Goal: Information Seeking & Learning: Learn about a topic

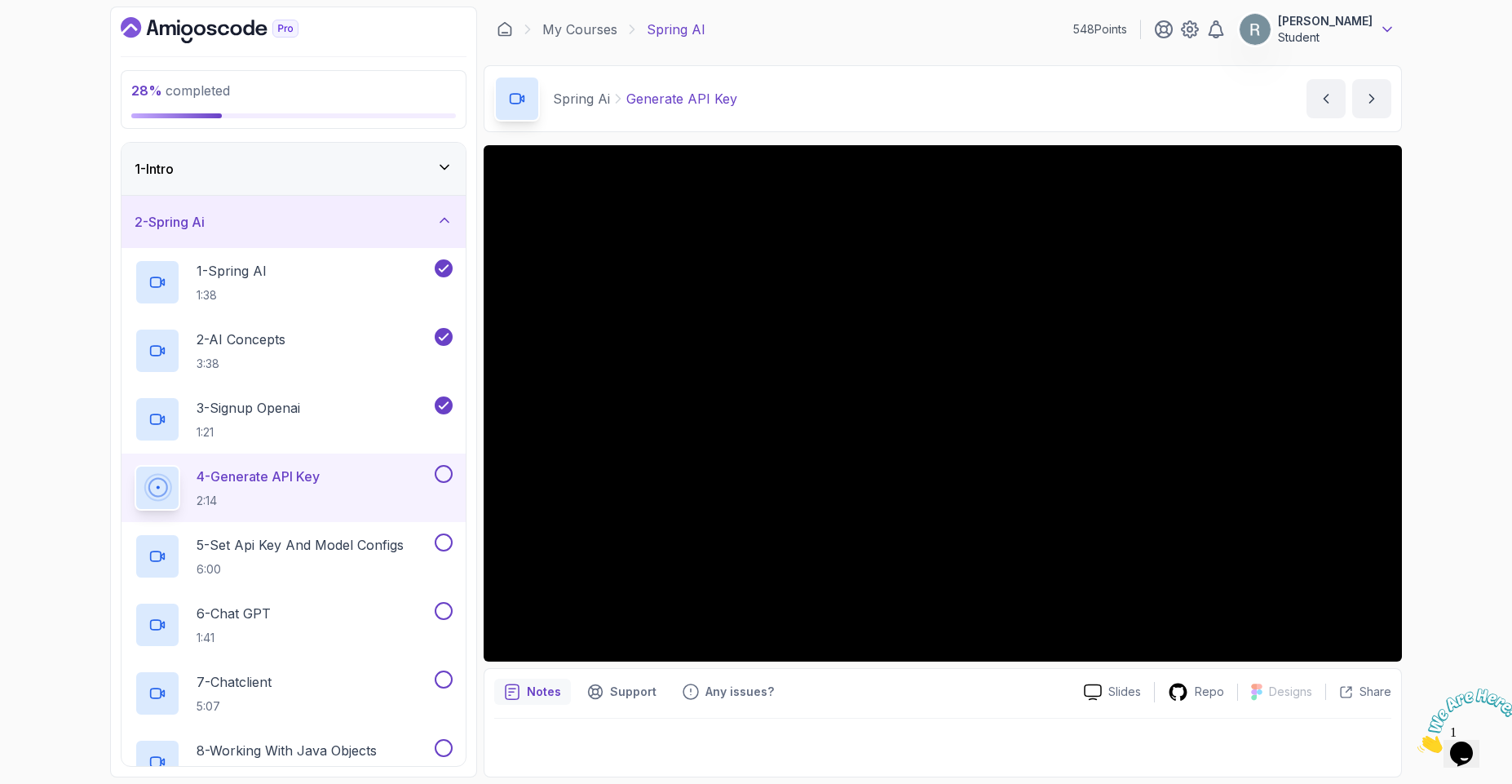
click at [1382, 35] on icon at bounding box center [1386, 29] width 16 height 16
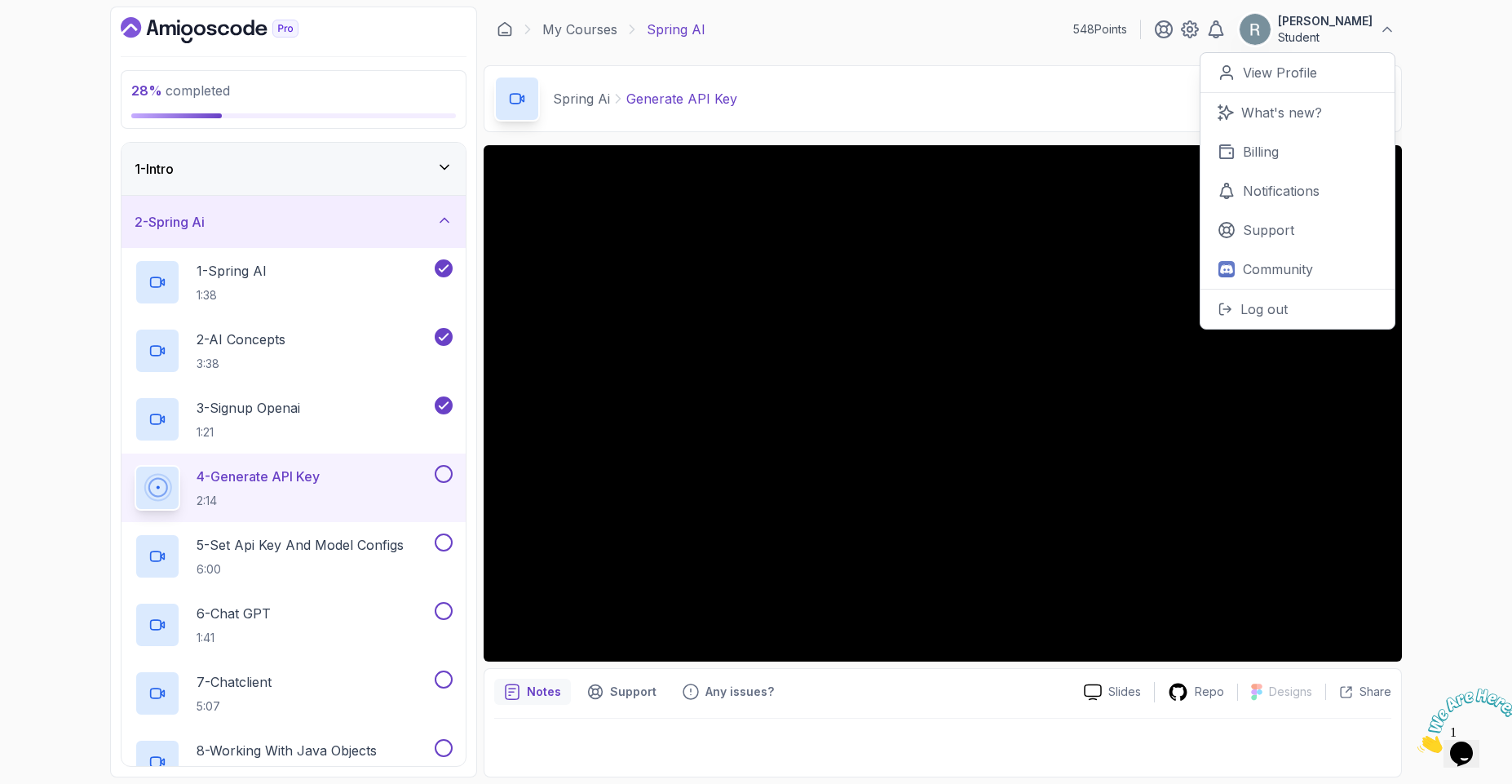
click at [1433, 38] on div "28 % completed 1 - Intro 2 - Spring Ai 1 - Spring AI 1:38 2 - AI Concepts 3:38 …" at bounding box center [756, 392] width 1512 height 784
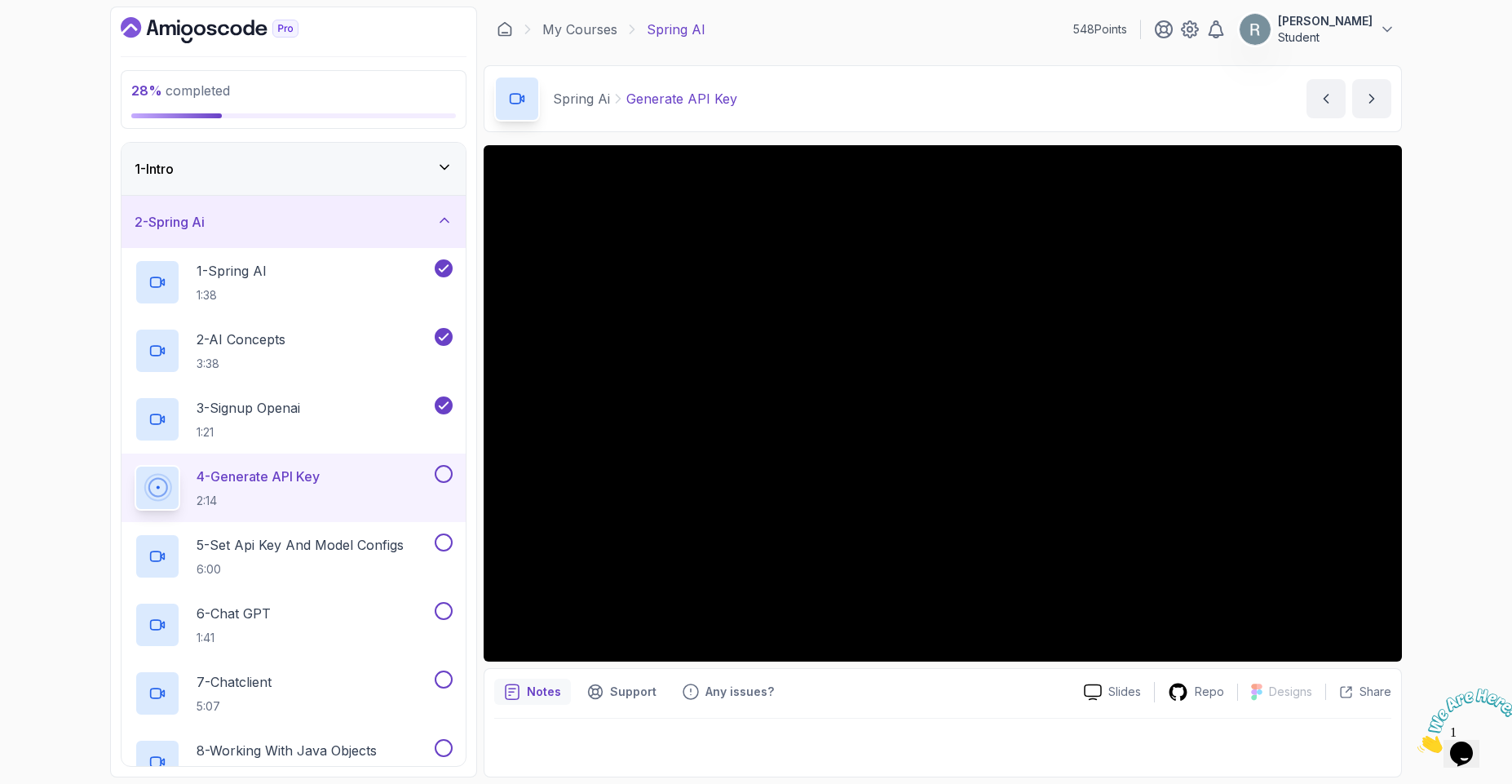
click at [1363, 38] on p "Student" at bounding box center [1325, 37] width 95 height 16
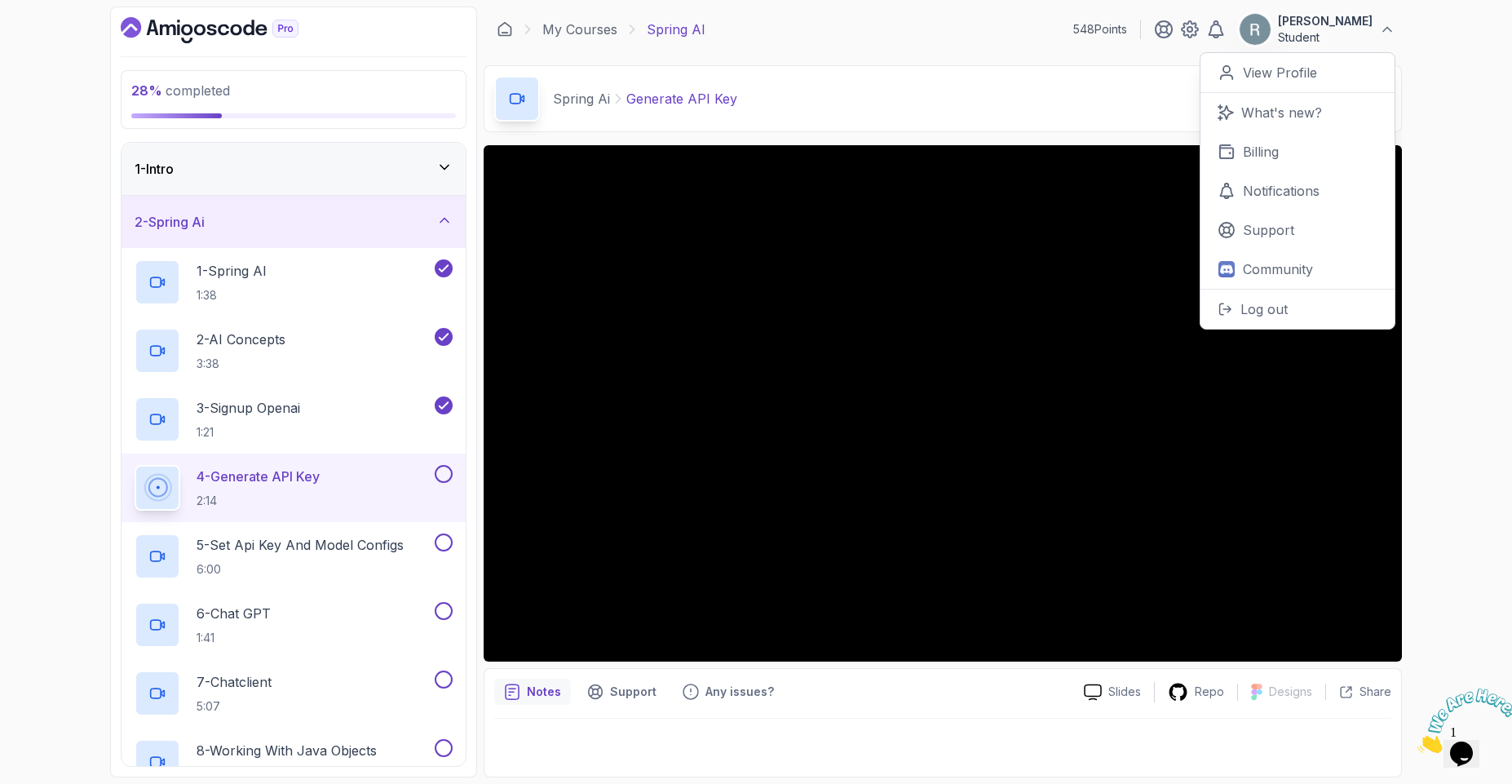
click at [1462, 29] on div "28 % completed 1 - Intro 2 - Spring Ai 1 - Spring AI 1:38 2 - AI Concepts 3:38 …" at bounding box center [756, 392] width 1512 height 784
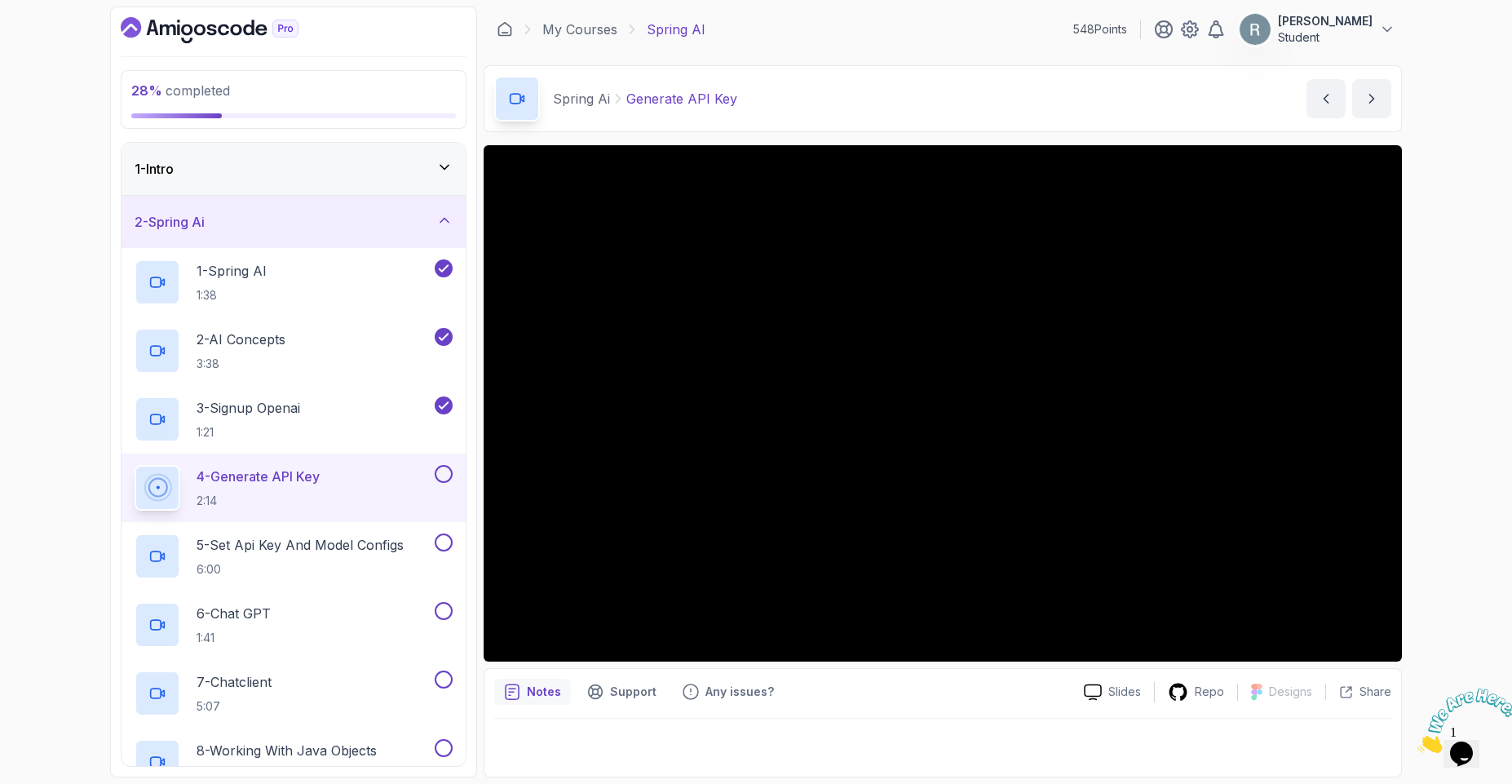
click at [999, 46] on div "My Courses Spring AI 548 Points Rabbi Agyei Student" at bounding box center [943, 29] width 918 height 46
click at [1366, 28] on p "Rabbi Agyei" at bounding box center [1325, 21] width 95 height 16
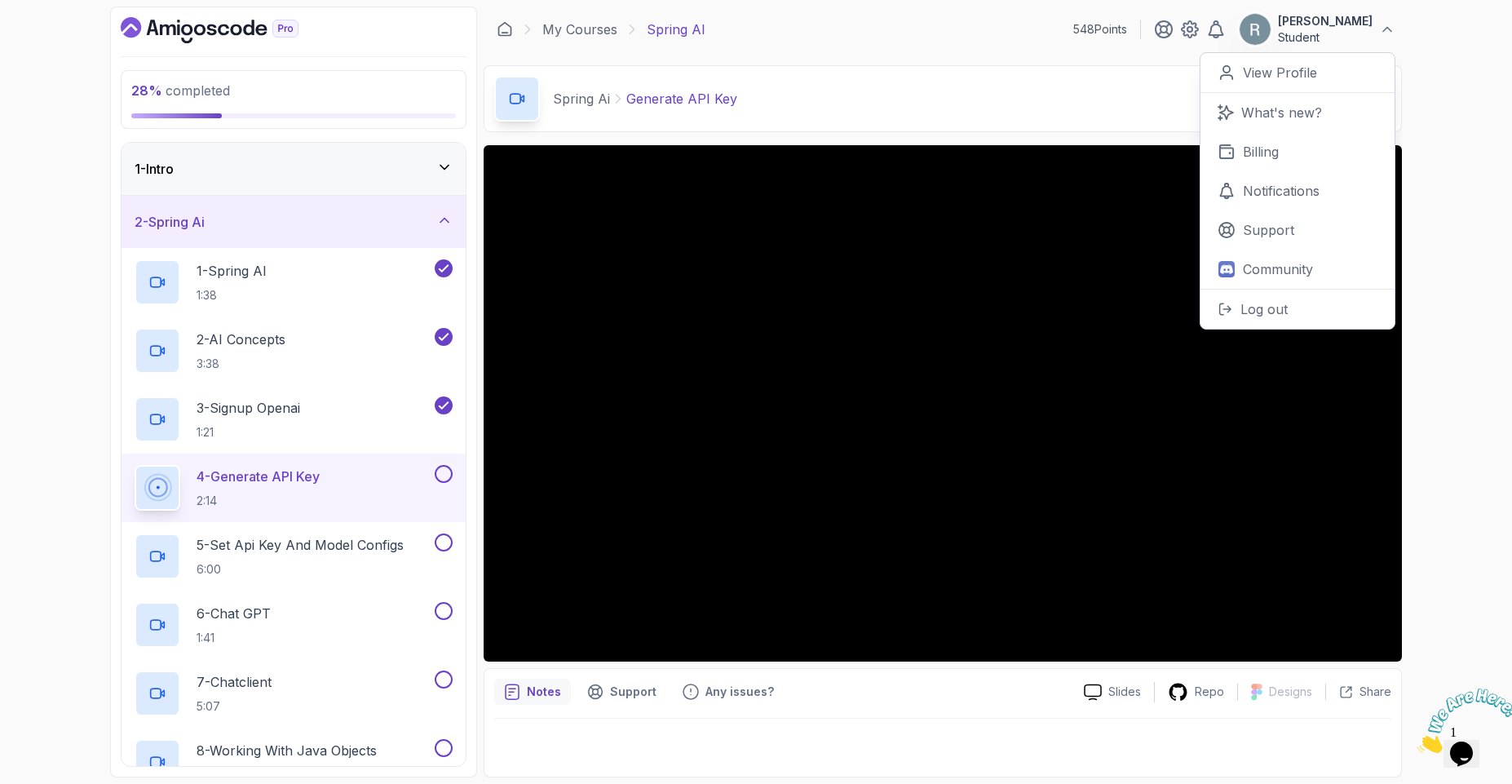
click at [1366, 28] on p "Rabbi Agyei" at bounding box center [1325, 21] width 95 height 16
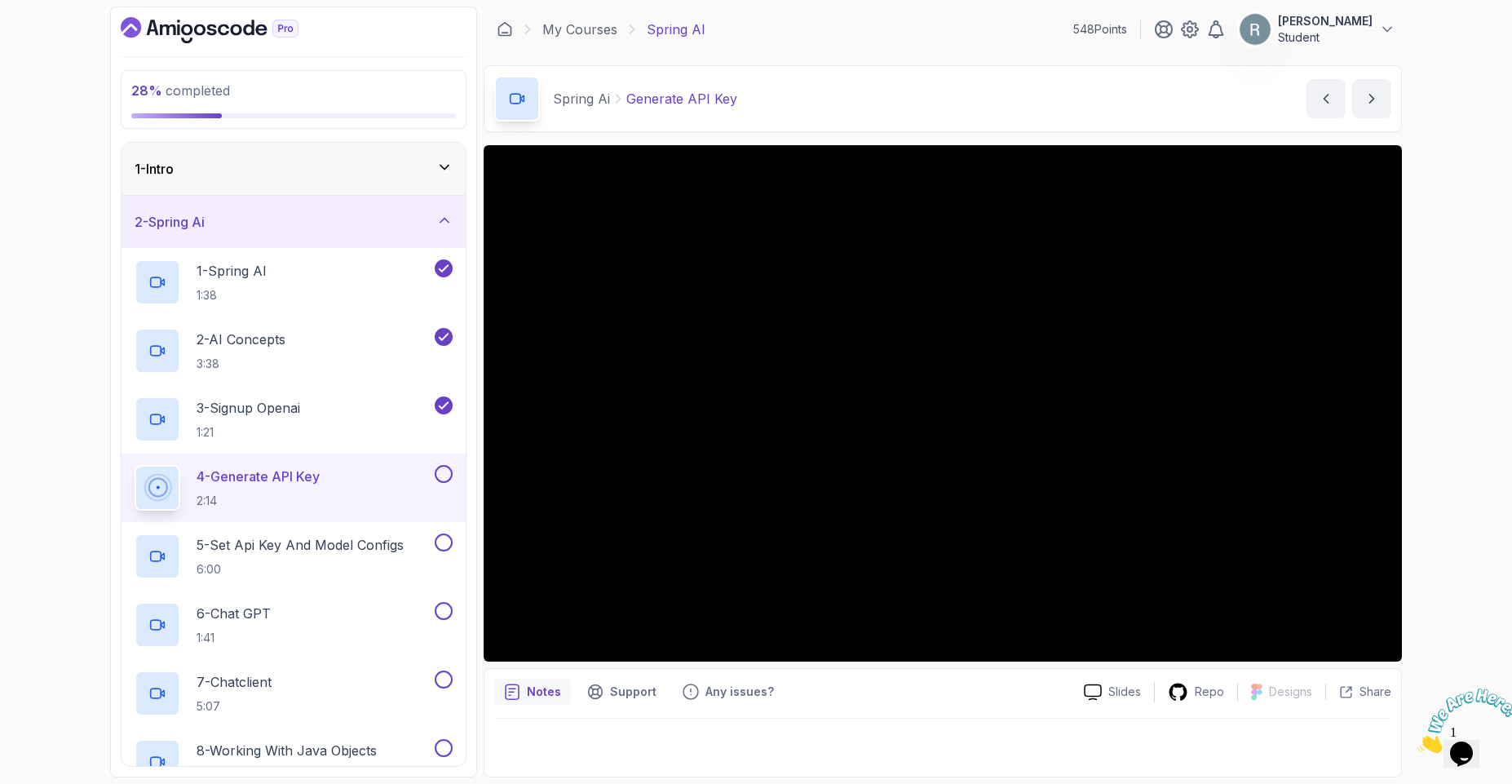
click at [1366, 28] on p "Rabbi Agyei" at bounding box center [1325, 21] width 95 height 16
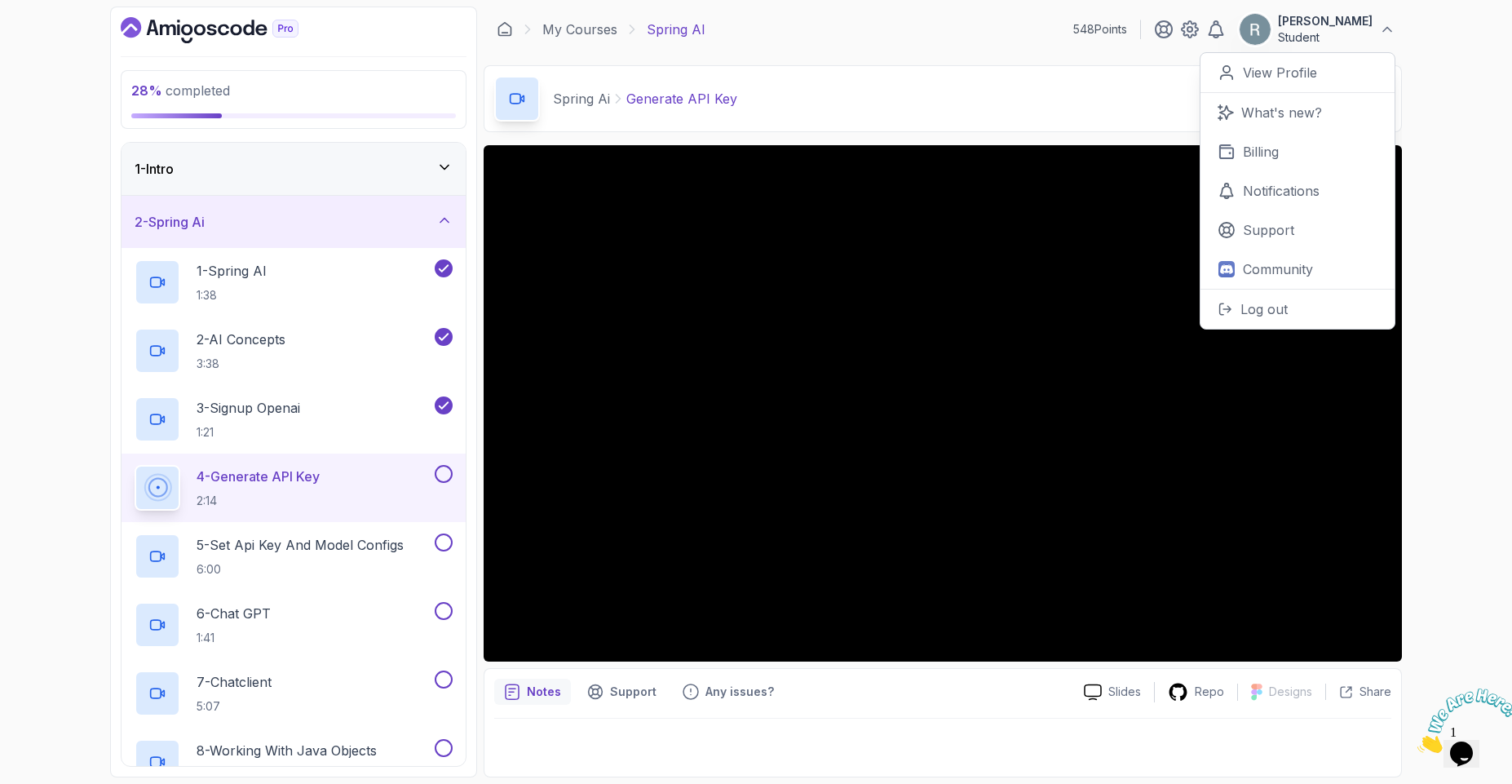
click at [1366, 28] on p "Rabbi Agyei" at bounding box center [1325, 21] width 95 height 16
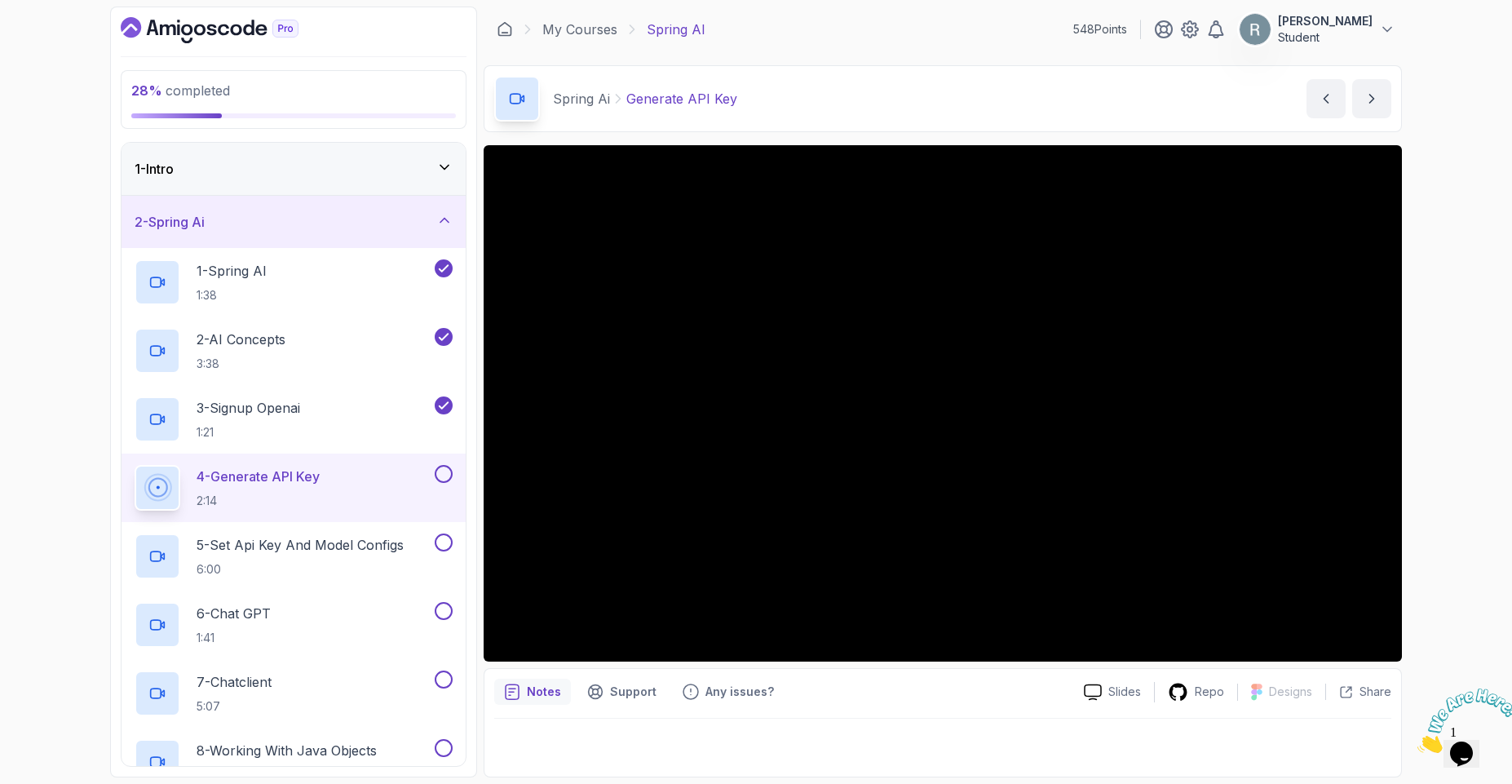
click at [1366, 28] on p "Rabbi Agyei" at bounding box center [1325, 21] width 95 height 16
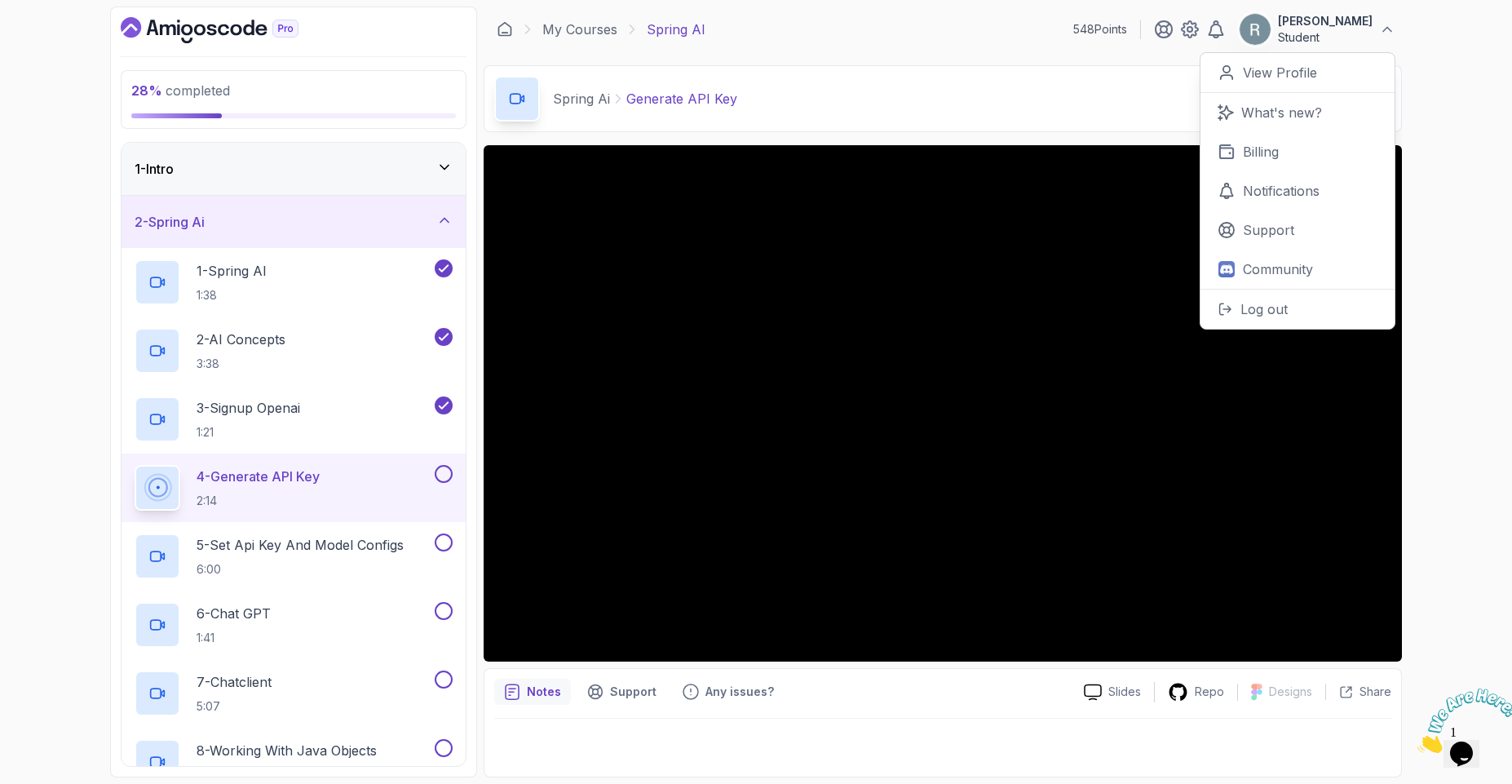
click at [1366, 28] on p "Rabbi Agyei" at bounding box center [1325, 21] width 95 height 16
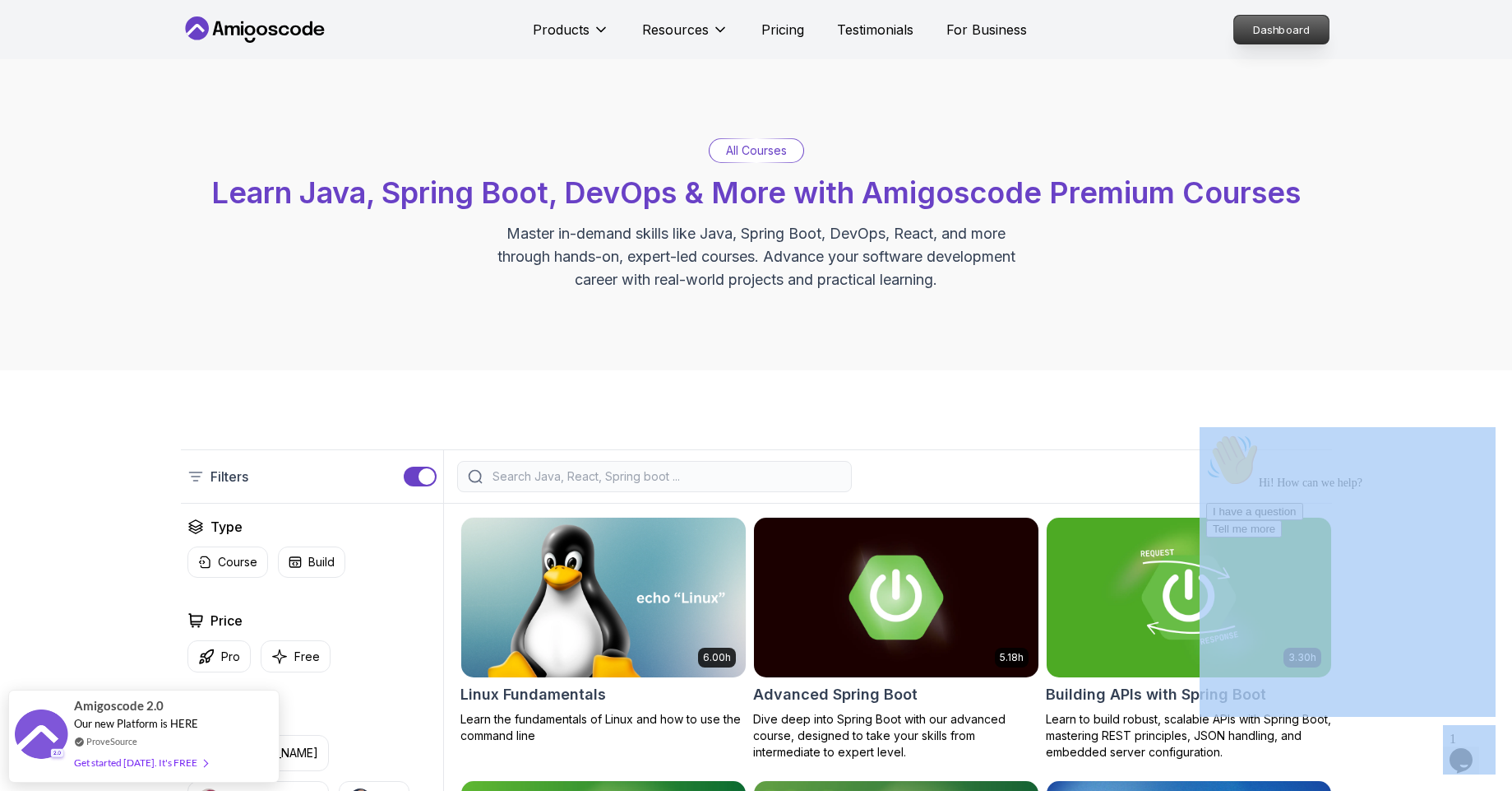
click at [1277, 22] on p "Dashboard" at bounding box center [1282, 30] width 95 height 28
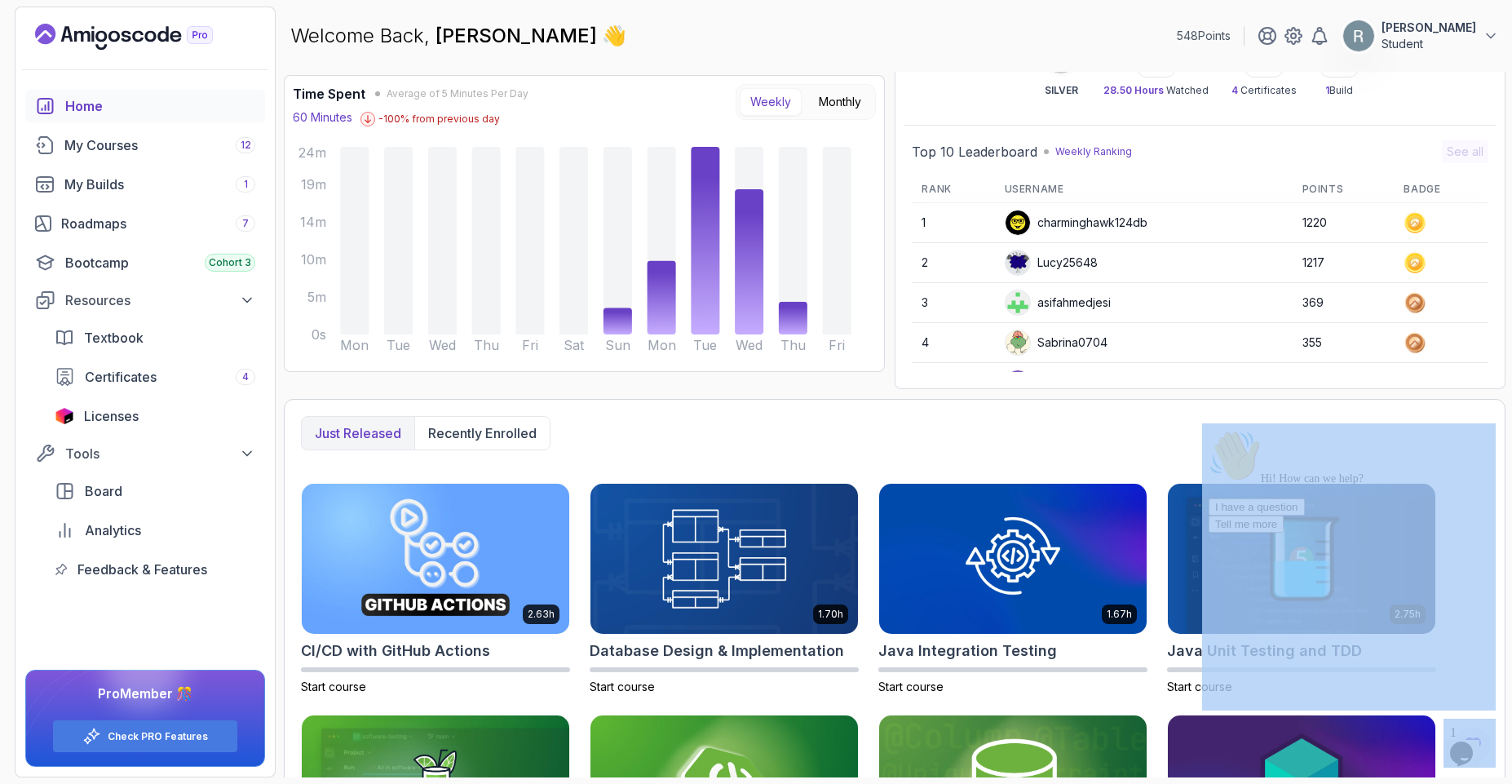
scroll to position [262, 0]
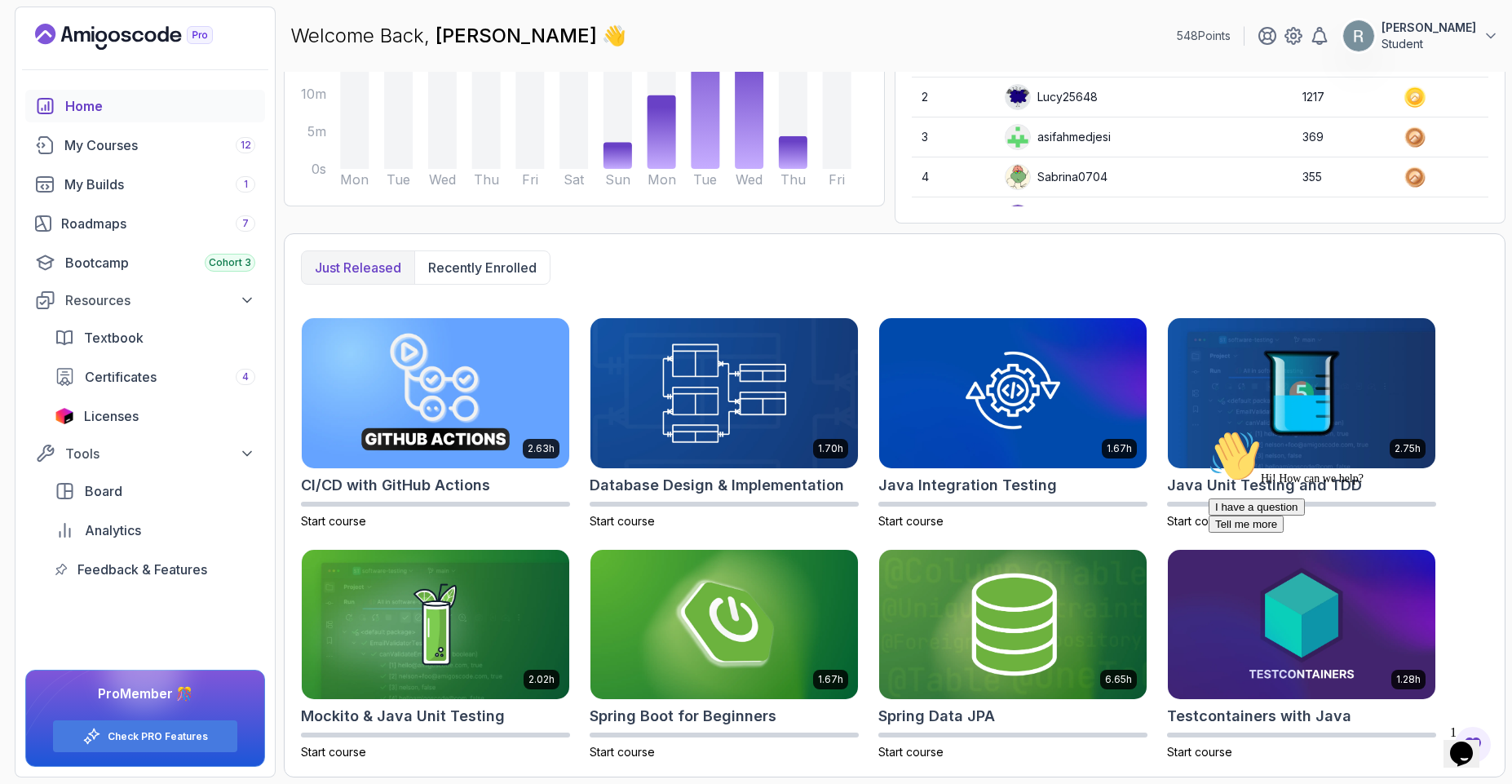
click at [1209, 430] on icon "Chat attention grabber" at bounding box center [1209, 430] width 0 height 0
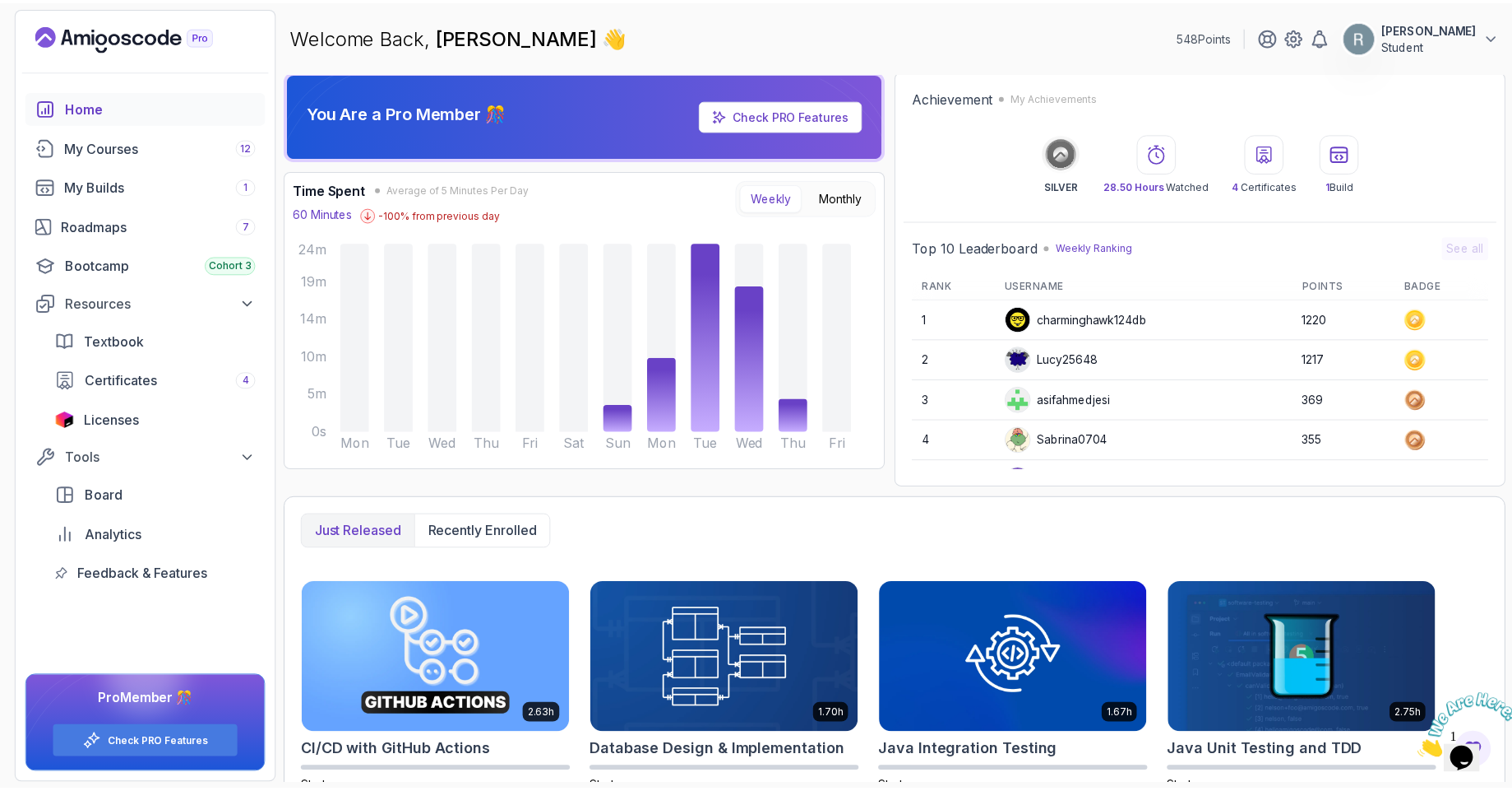
scroll to position [0, 0]
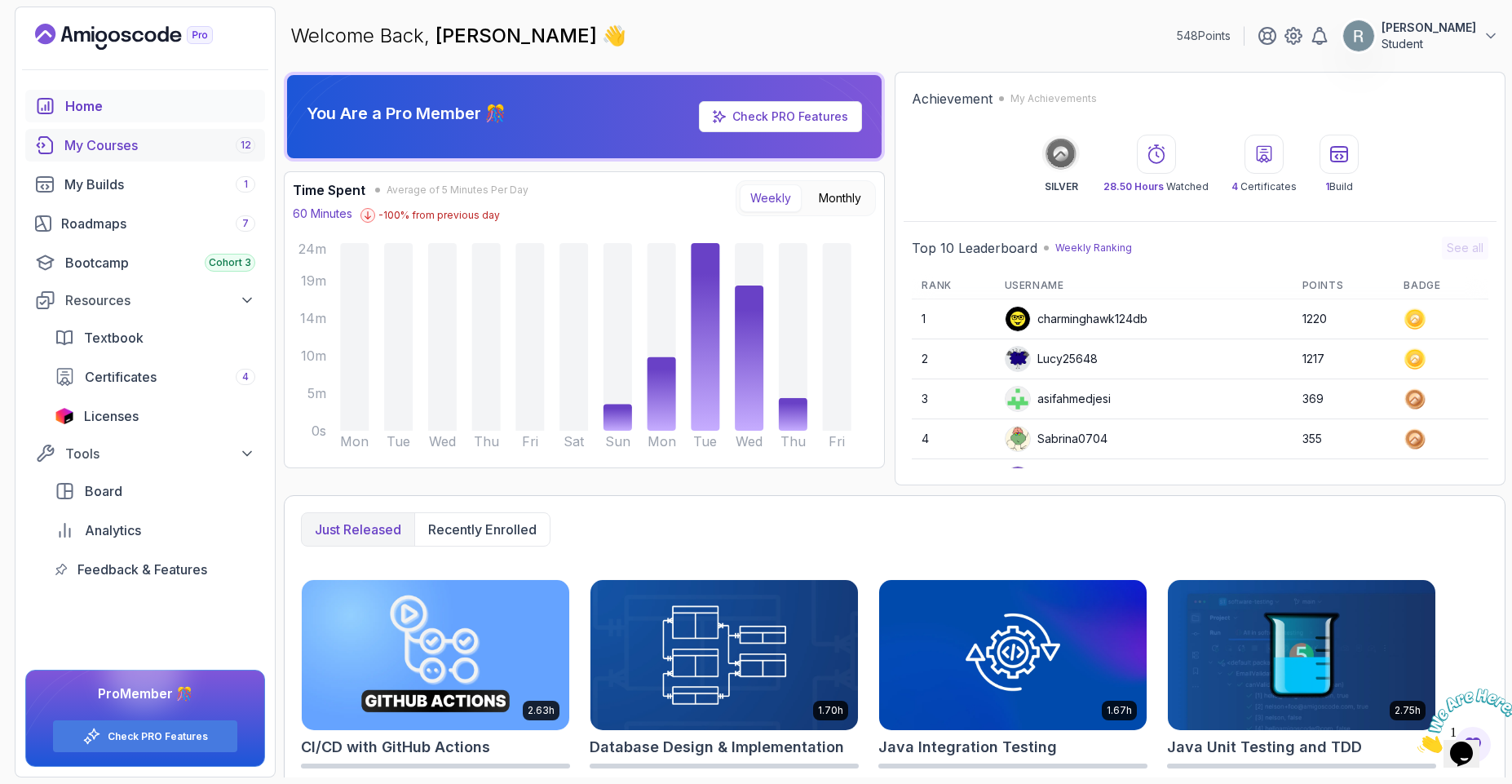
click at [96, 140] on div "My Courses 12" at bounding box center [159, 145] width 190 height 20
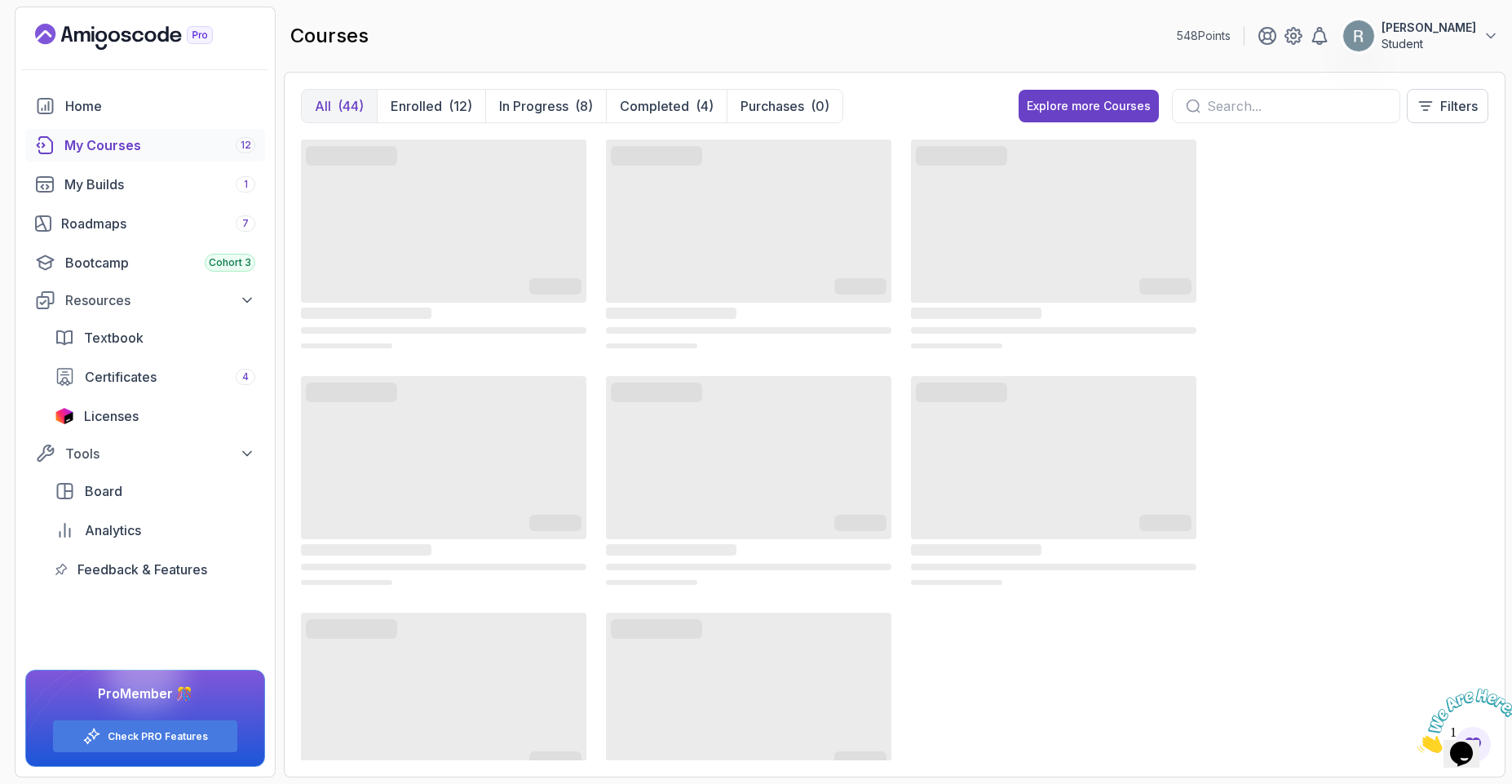
click at [1225, 100] on input "text" at bounding box center [1297, 106] width 179 height 20
click at [1087, 110] on div "Explore more Courses" at bounding box center [1089, 106] width 124 height 16
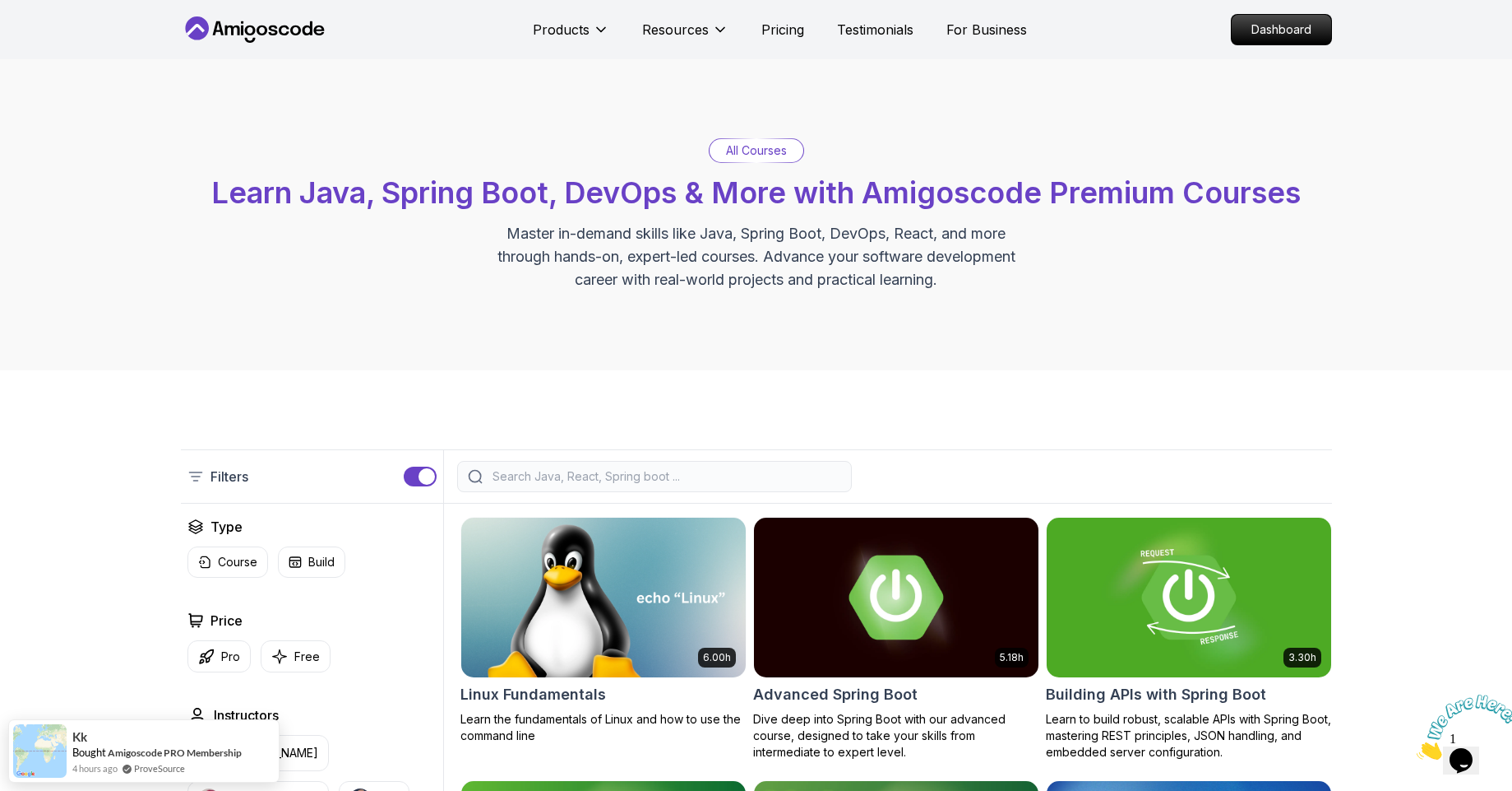
click at [653, 473] on input "search" at bounding box center [665, 476] width 352 height 17
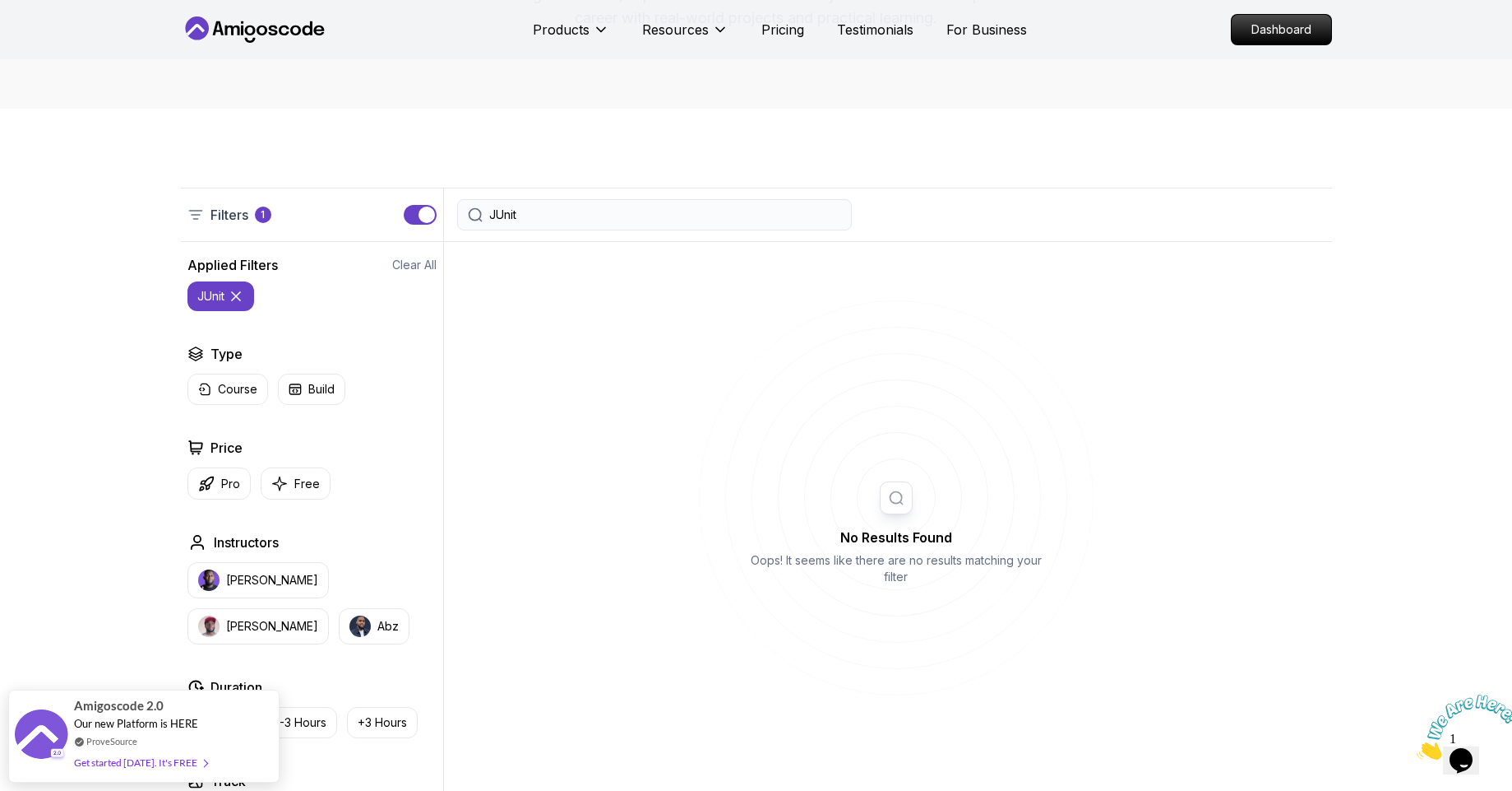
scroll to position [197, 0]
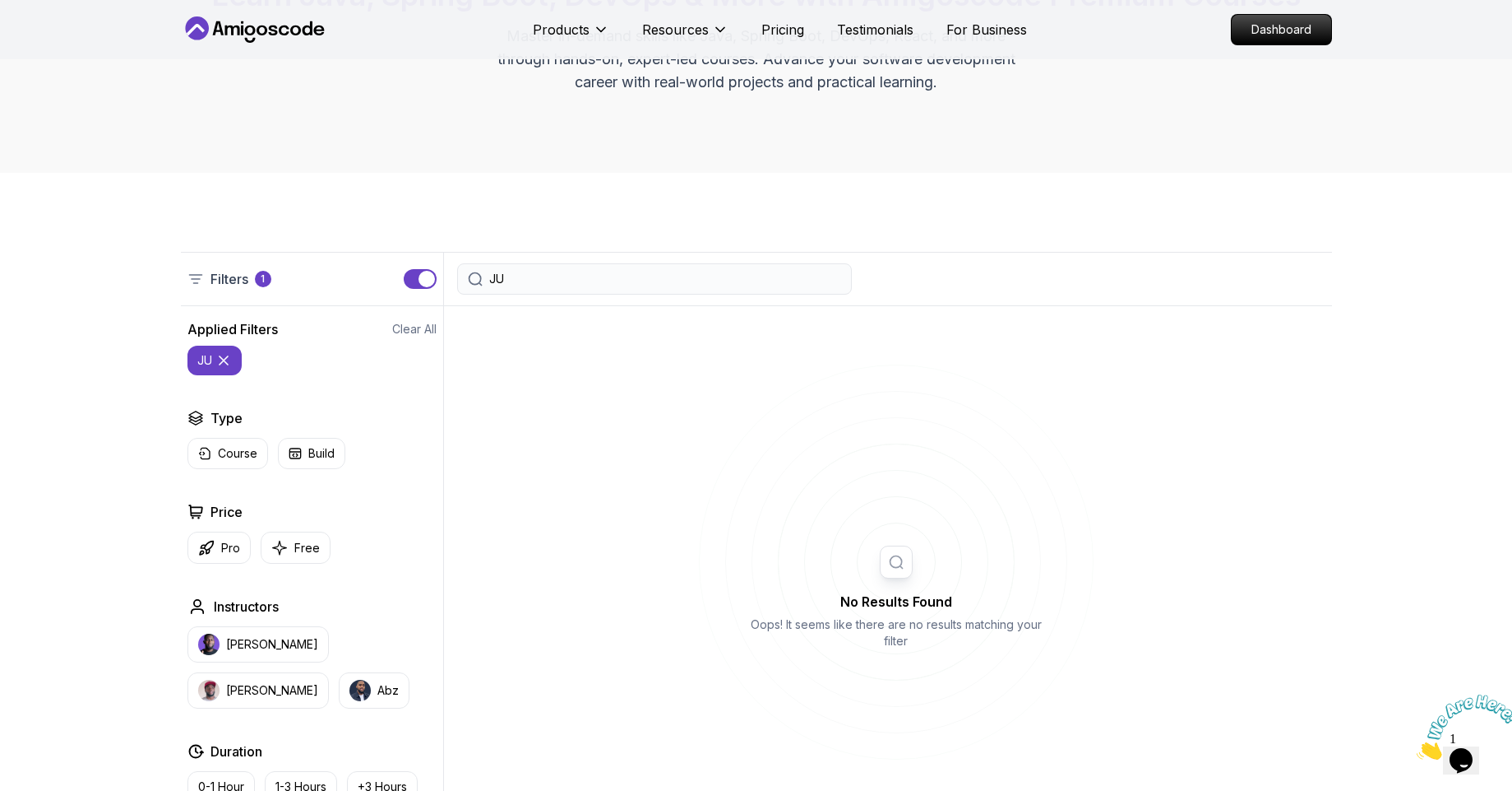
type input "J"
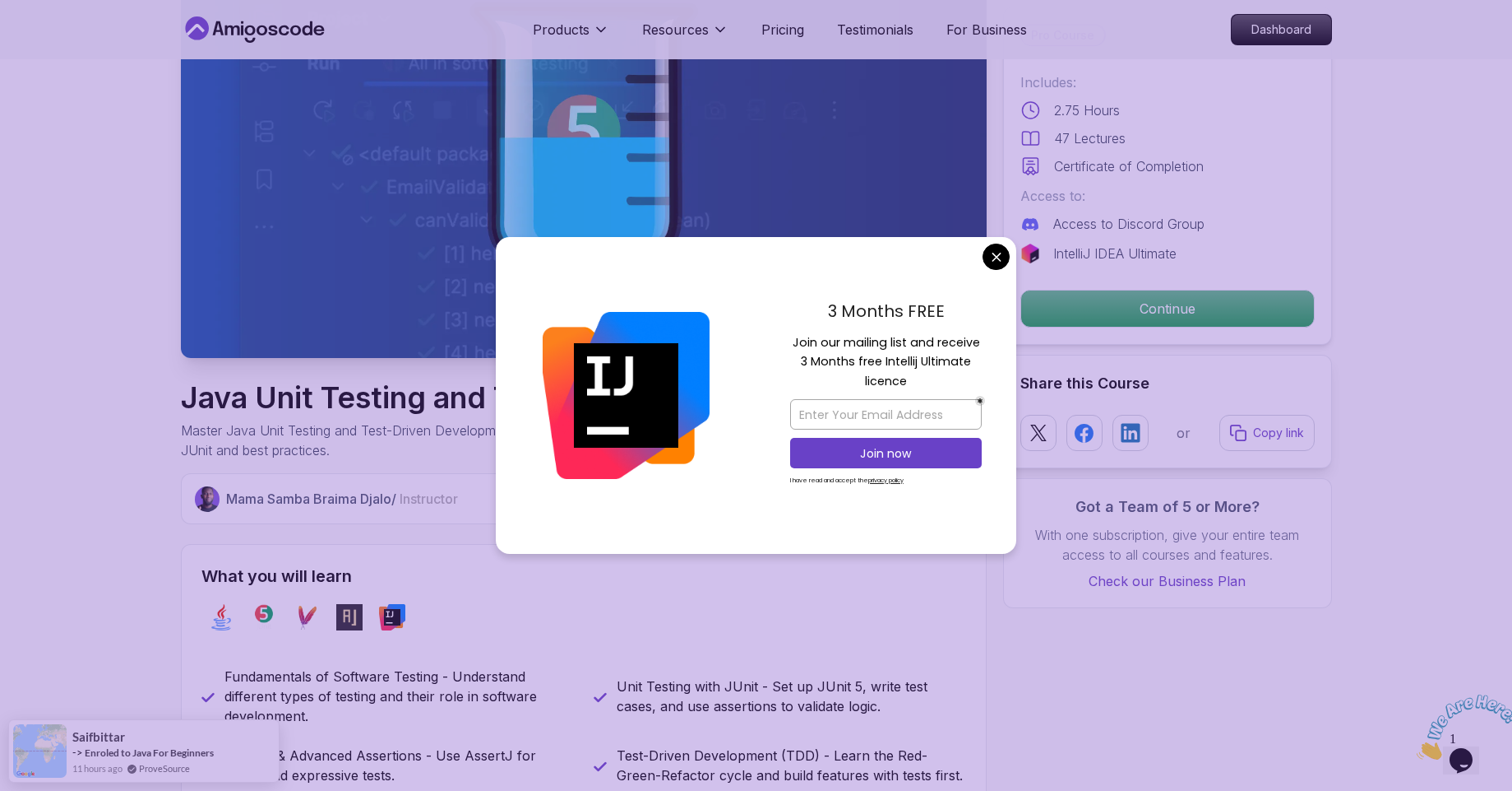
scroll to position [197, 0]
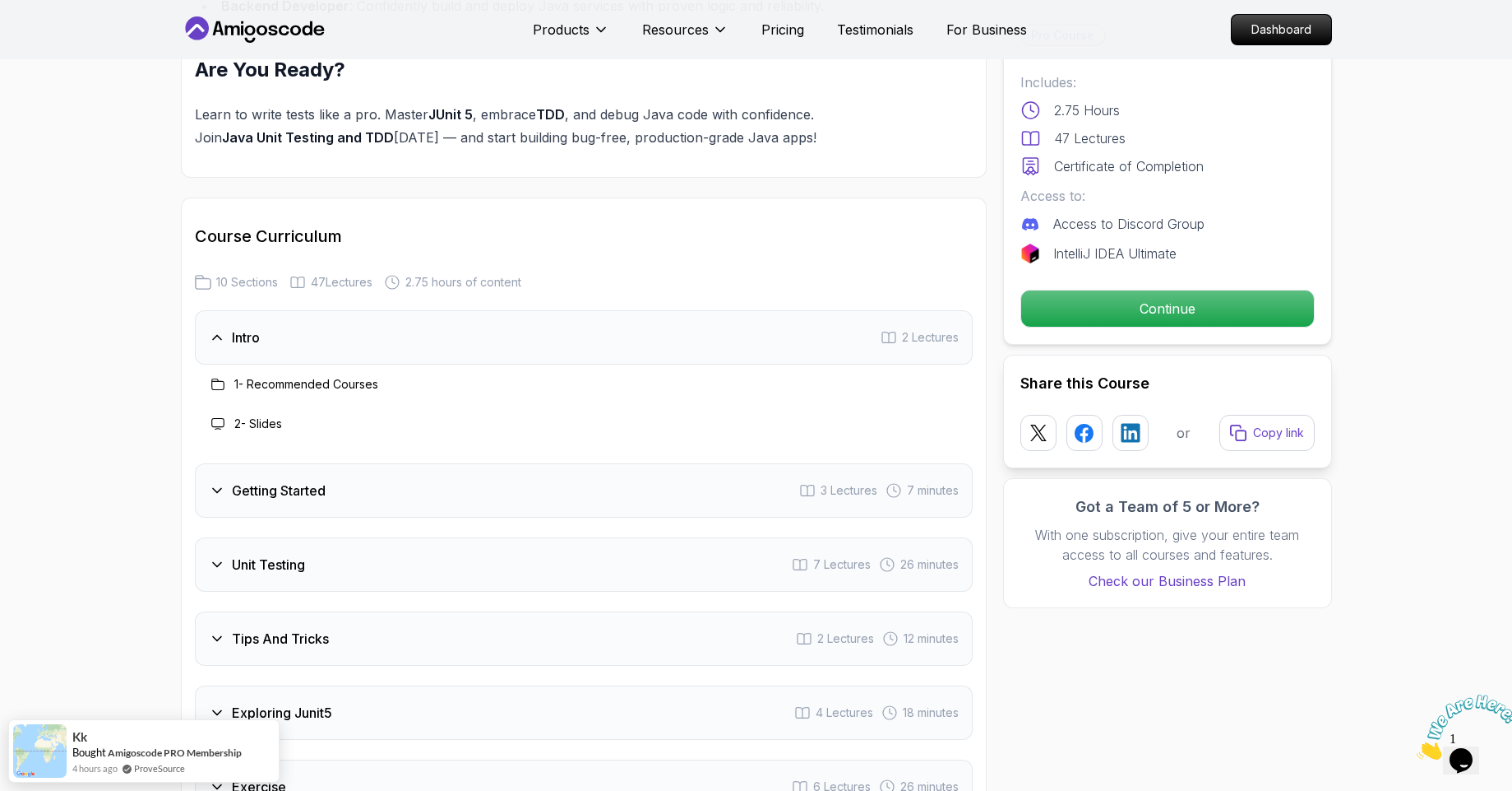
scroll to position [2073, 0]
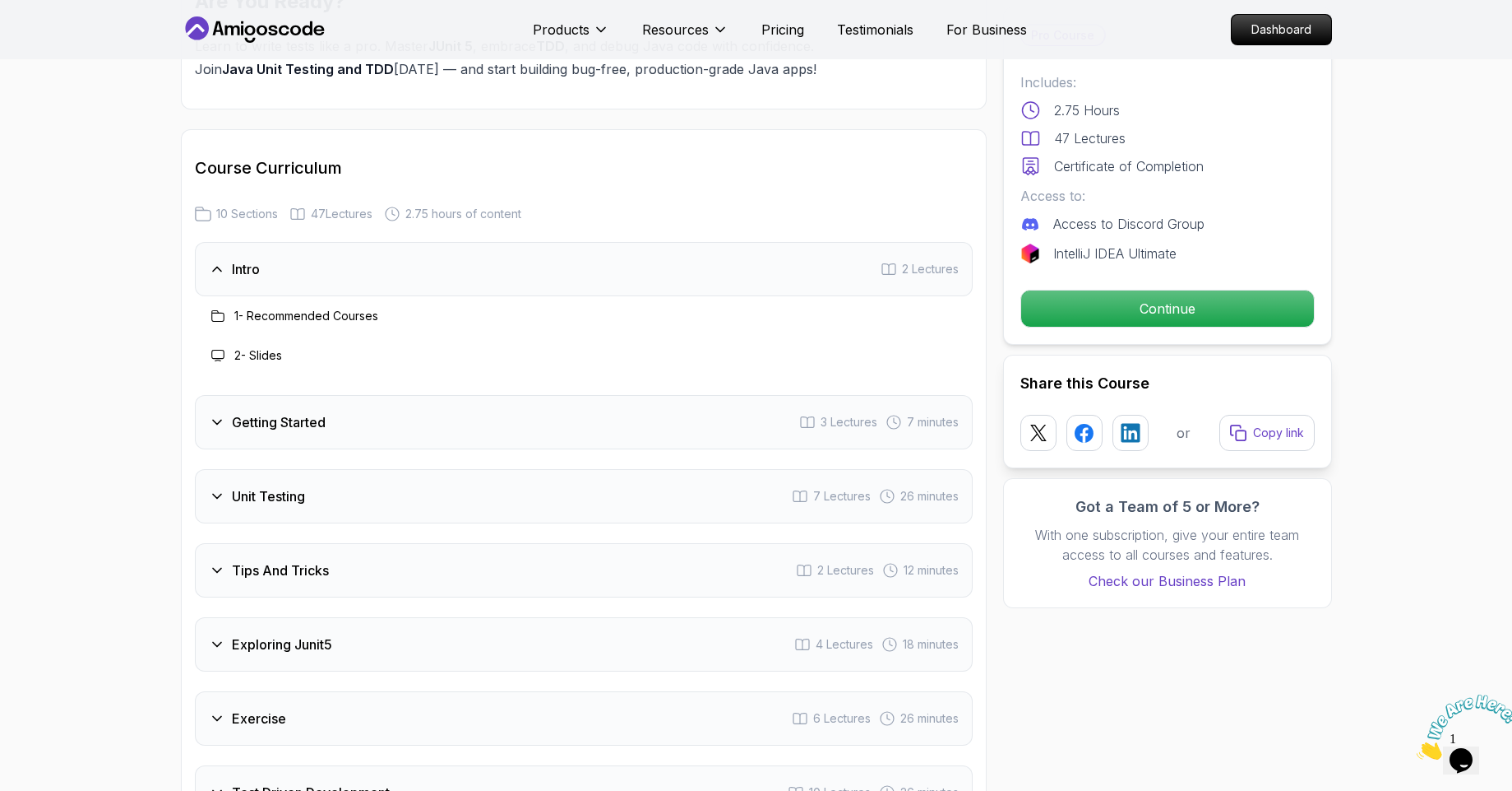
click at [507, 395] on div "Getting Started 3 Lectures 7 minutes" at bounding box center [583, 422] width 778 height 54
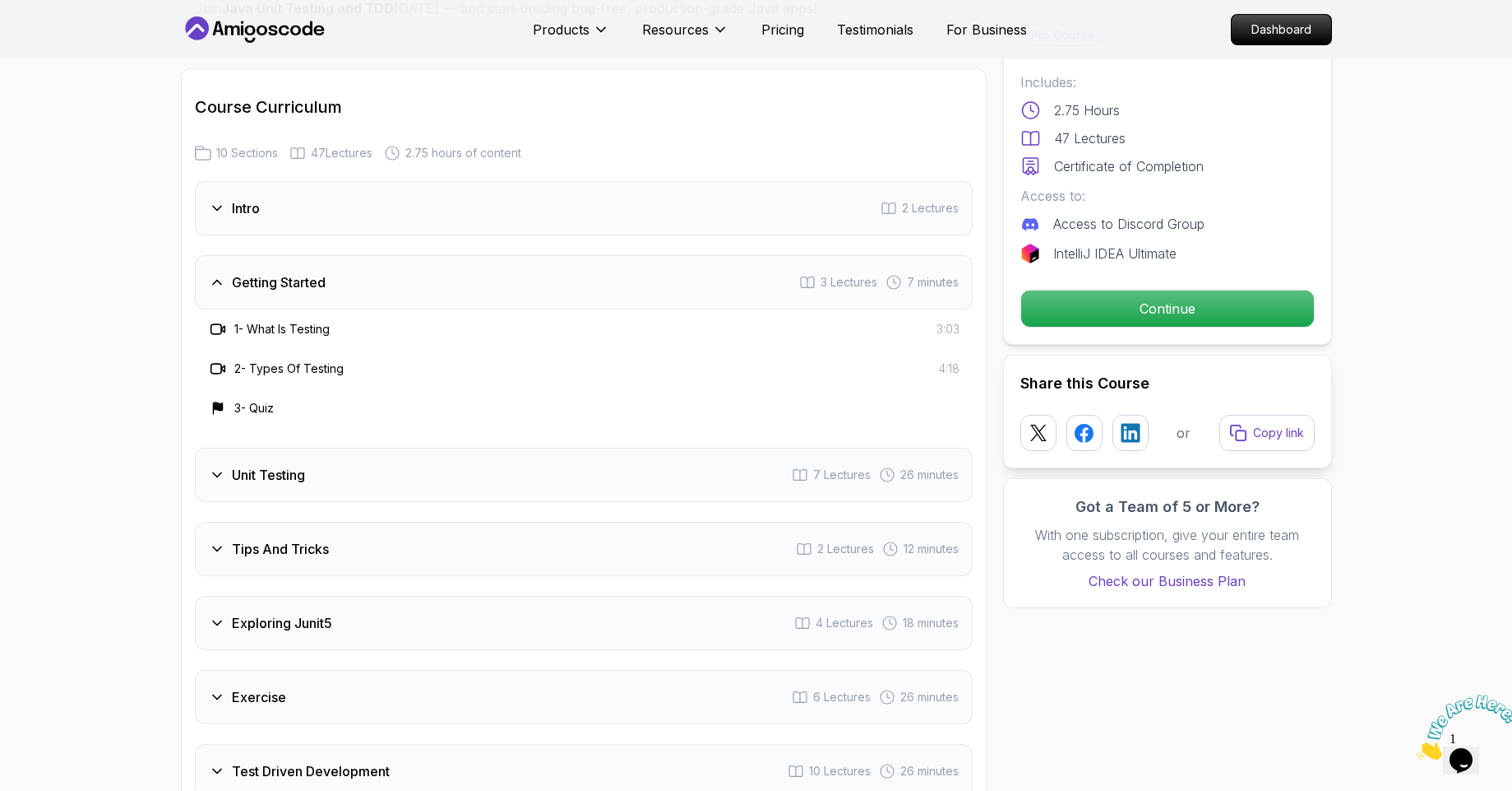
scroll to position [2270, 0]
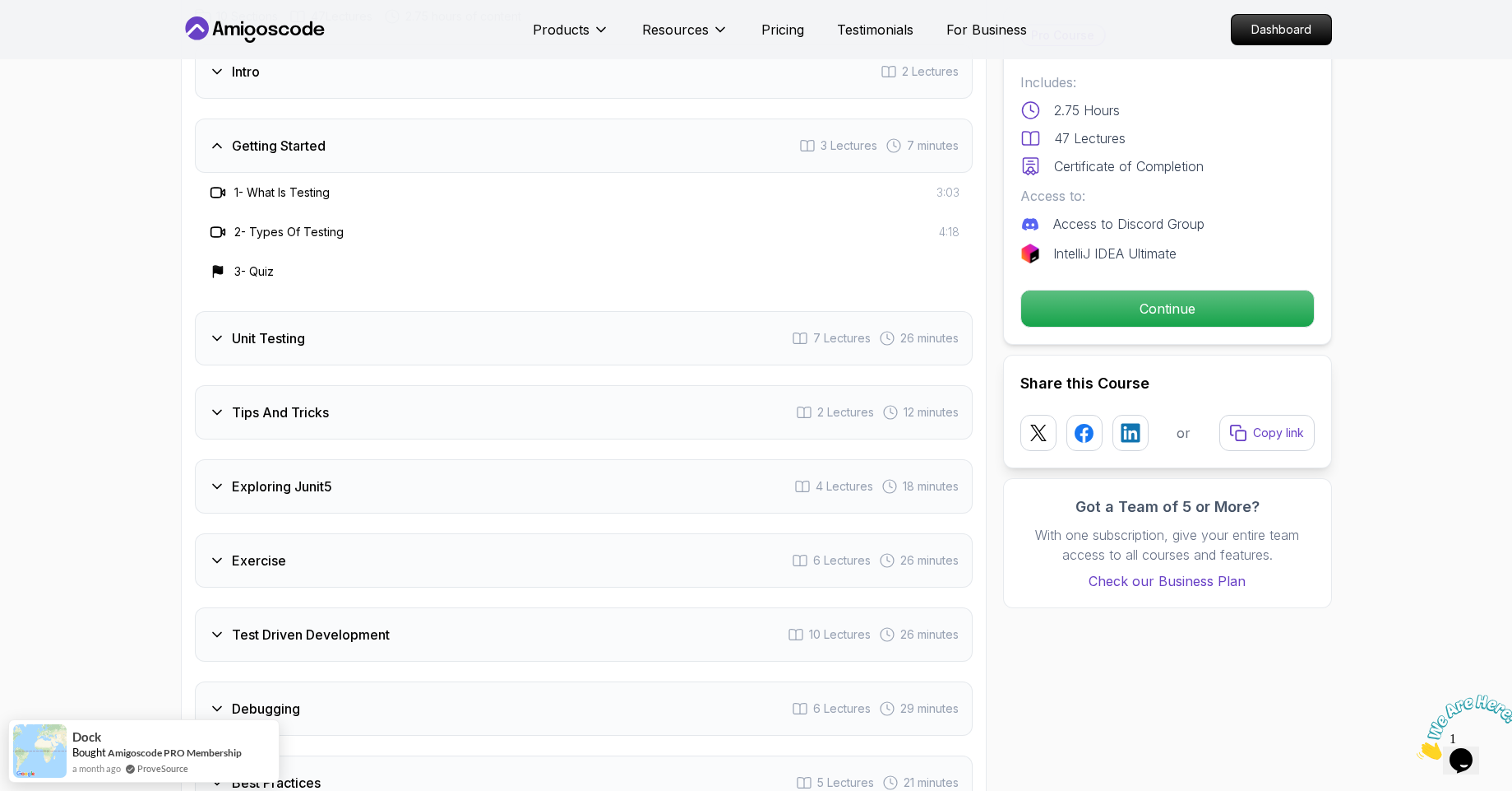
click at [521, 311] on div "Unit Testing 7 Lectures 26 minutes" at bounding box center [583, 338] width 778 height 54
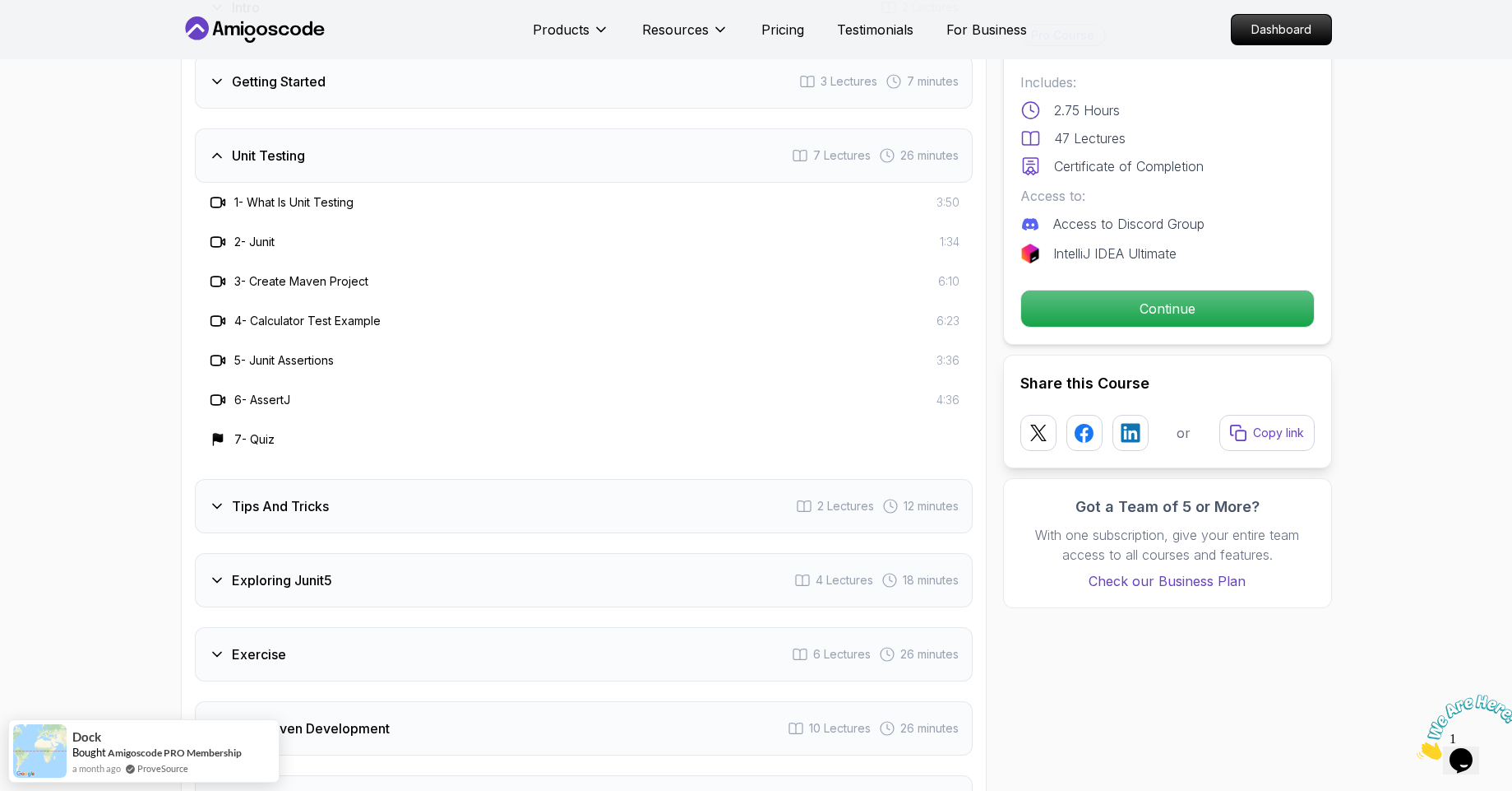
scroll to position [2370, 0]
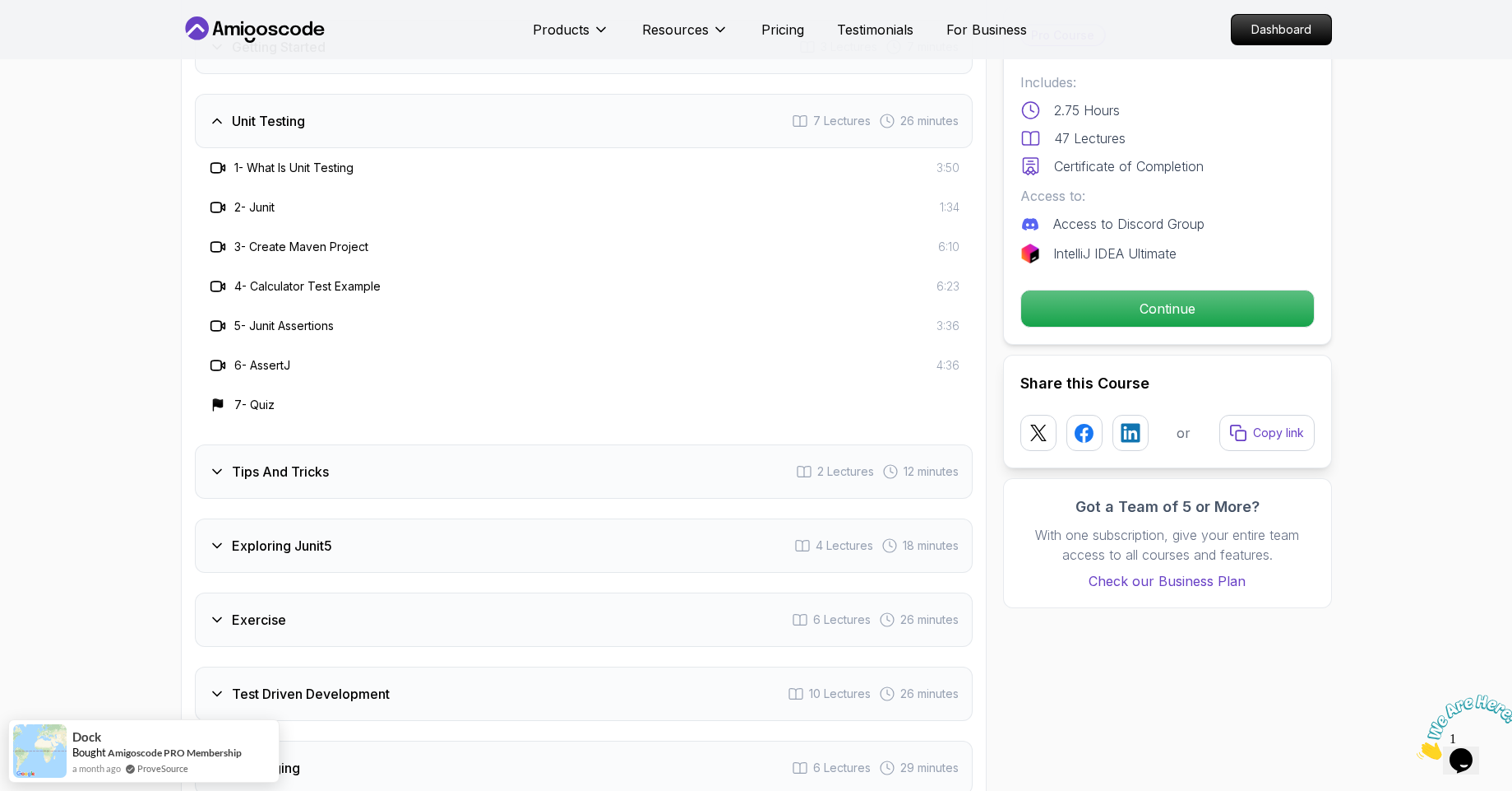
click at [478, 444] on div "Tips And Tricks 2 Lectures 12 minutes" at bounding box center [583, 471] width 778 height 54
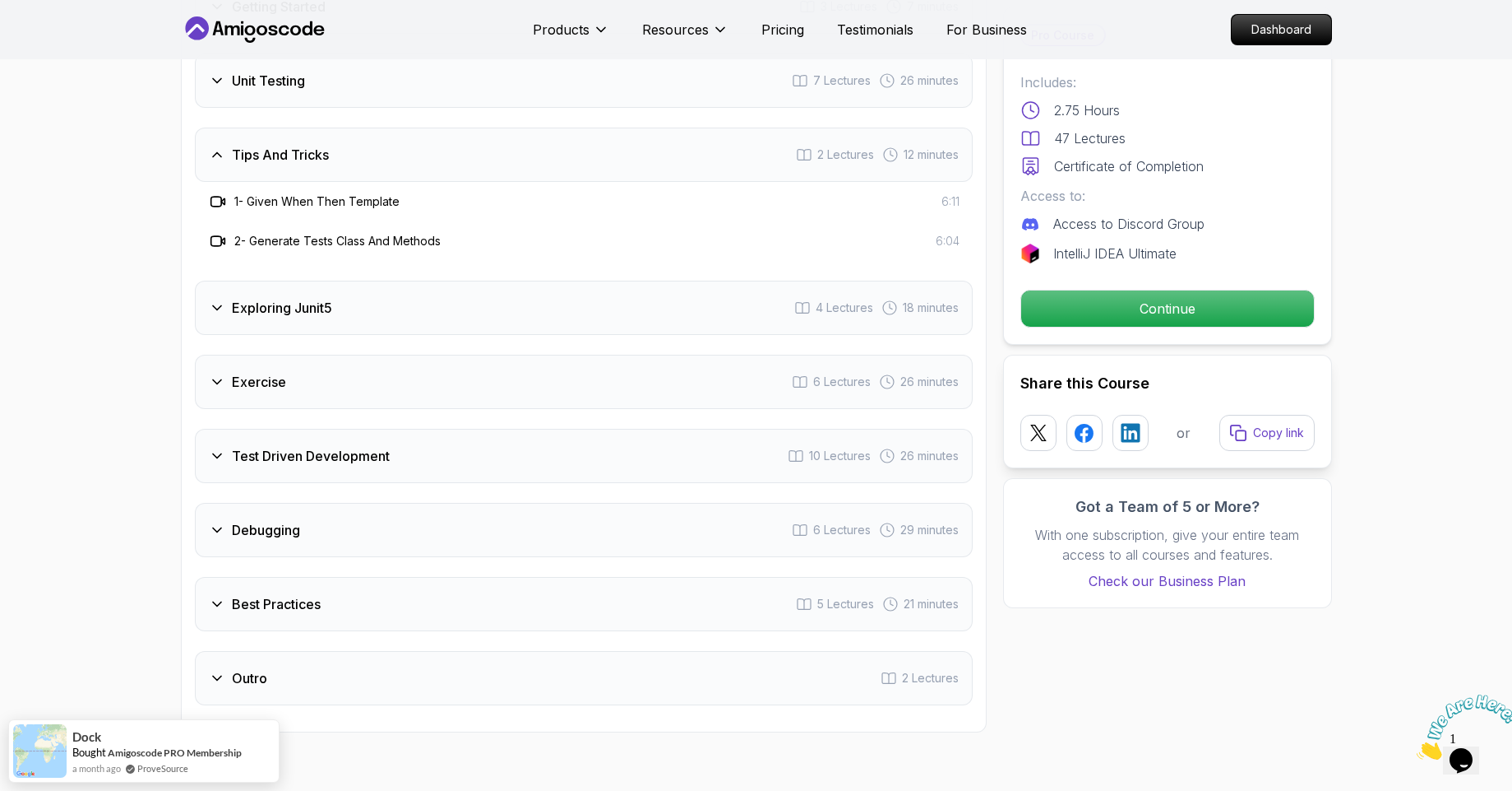
scroll to position [2270, 0]
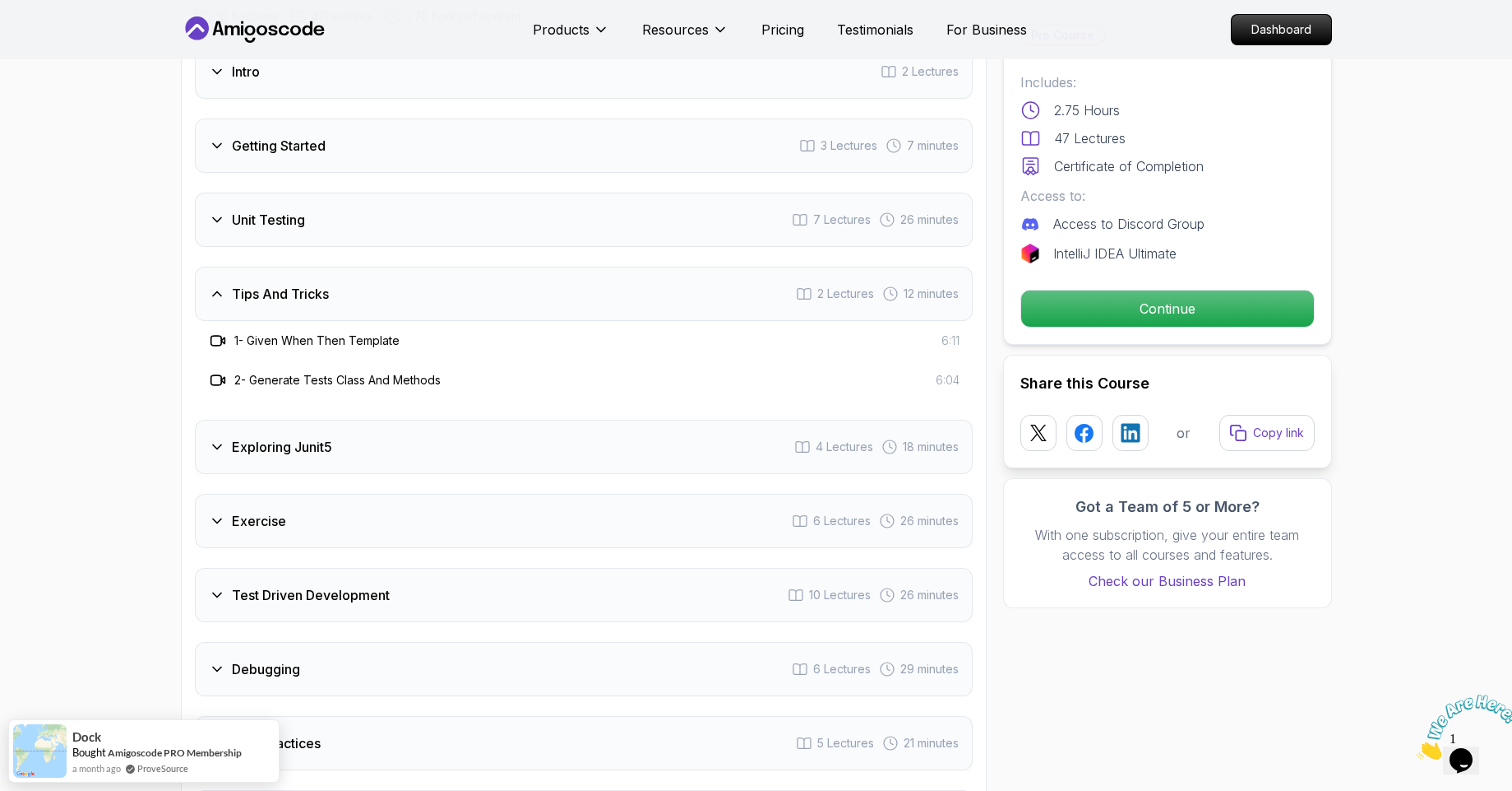
click at [433, 420] on div "Exploring Junit5 4 Lectures 18 minutes" at bounding box center [583, 447] width 778 height 54
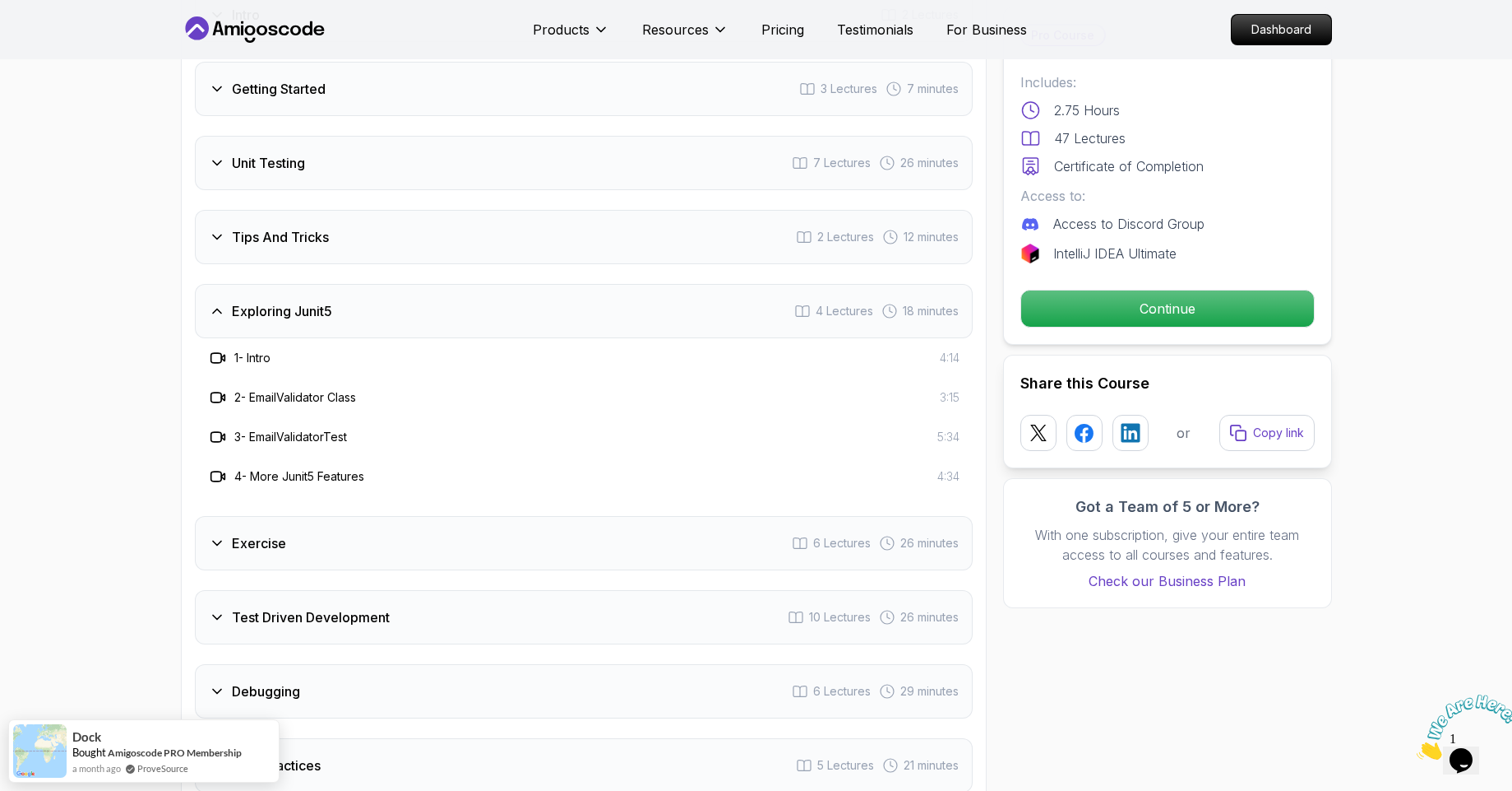
scroll to position [2370, 0]
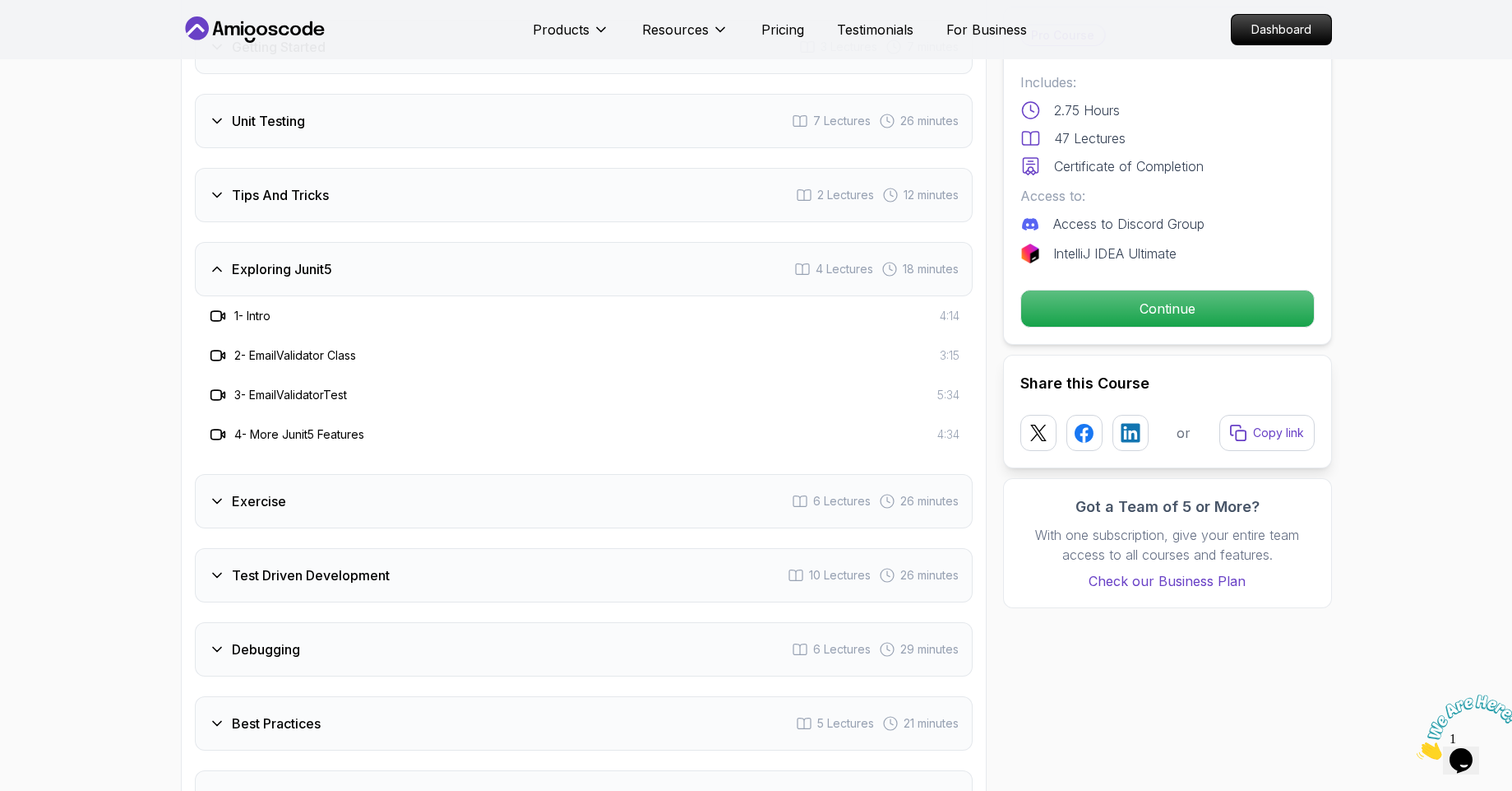
click at [463, 474] on div "Exercise 6 Lectures 26 minutes" at bounding box center [583, 501] width 778 height 54
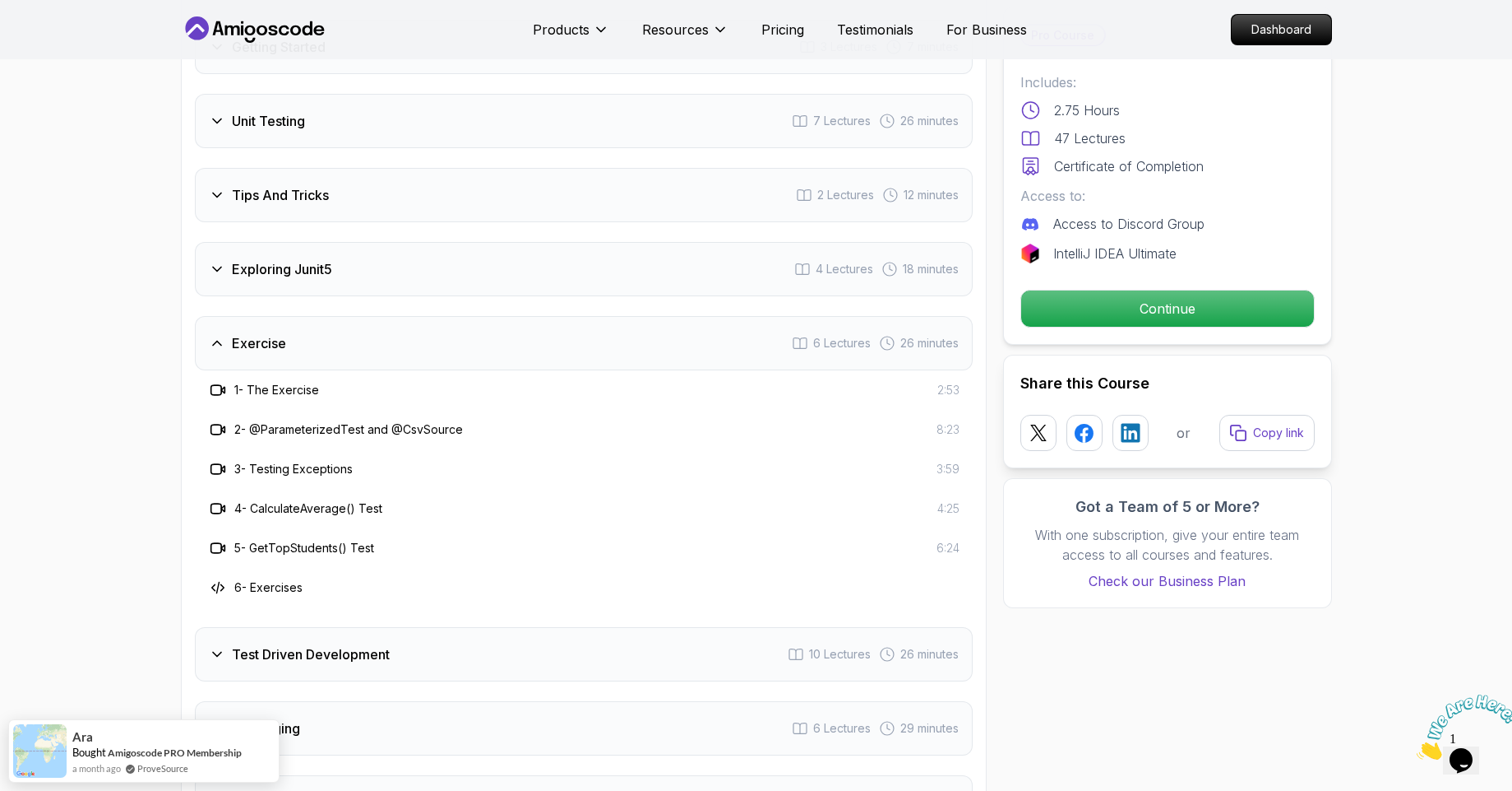
scroll to position [2468, 0]
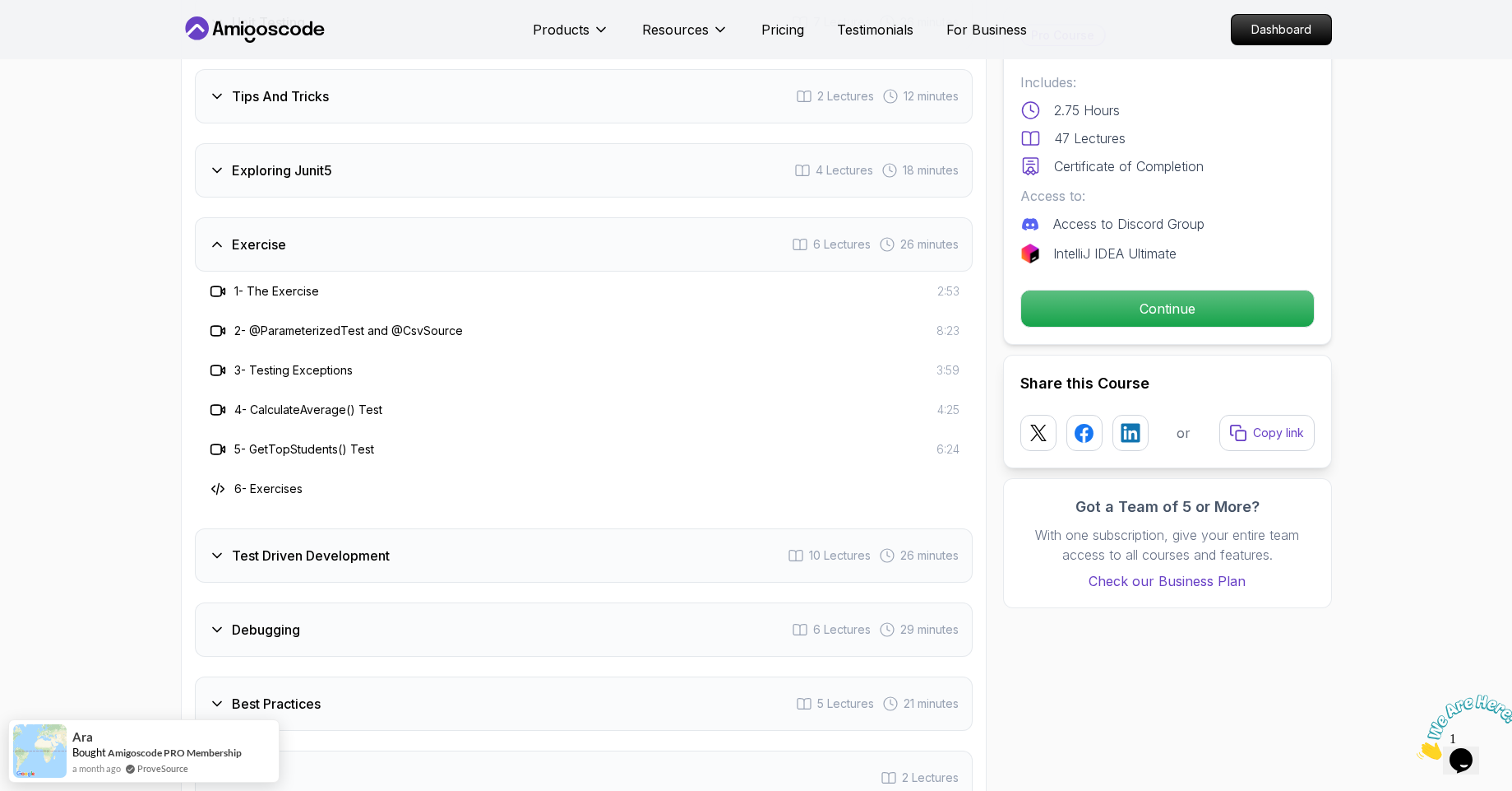
click at [424, 528] on div "Test Driven Development 10 Lectures 26 minutes" at bounding box center [583, 555] width 778 height 54
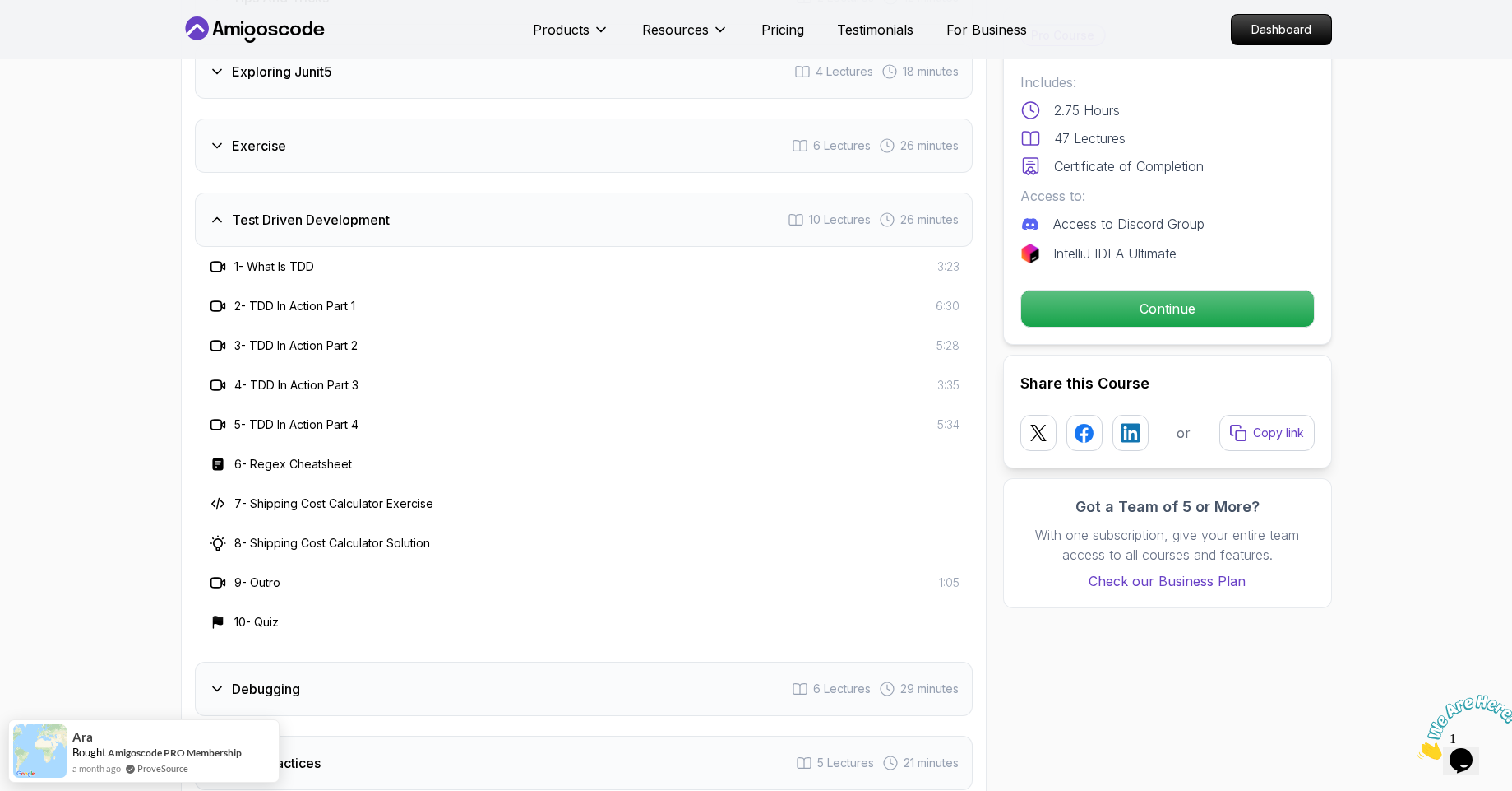
scroll to position [2665, 0]
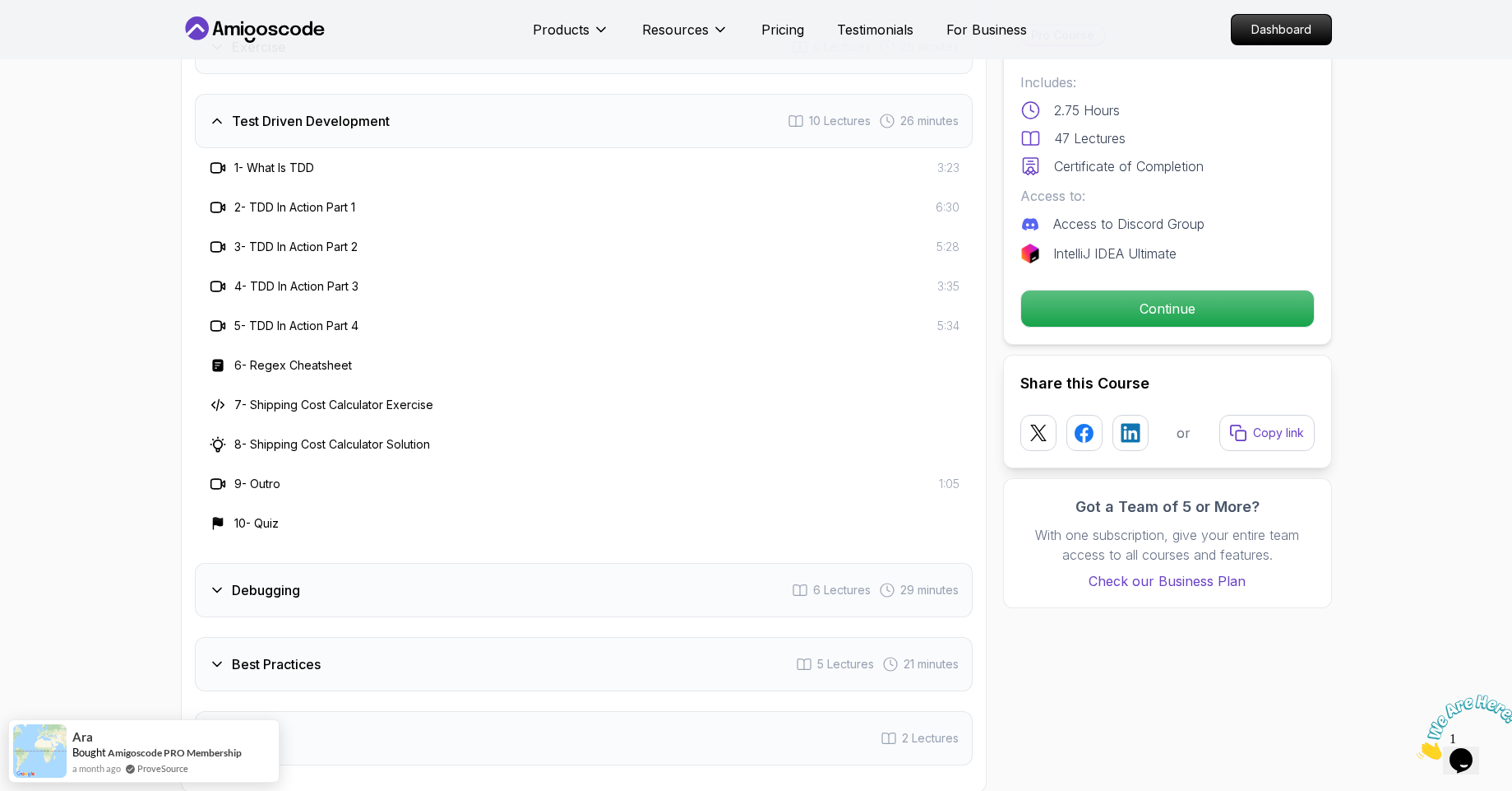
click at [398, 562] on div "Debugging 6 Lectures 29 minutes" at bounding box center [583, 589] width 778 height 54
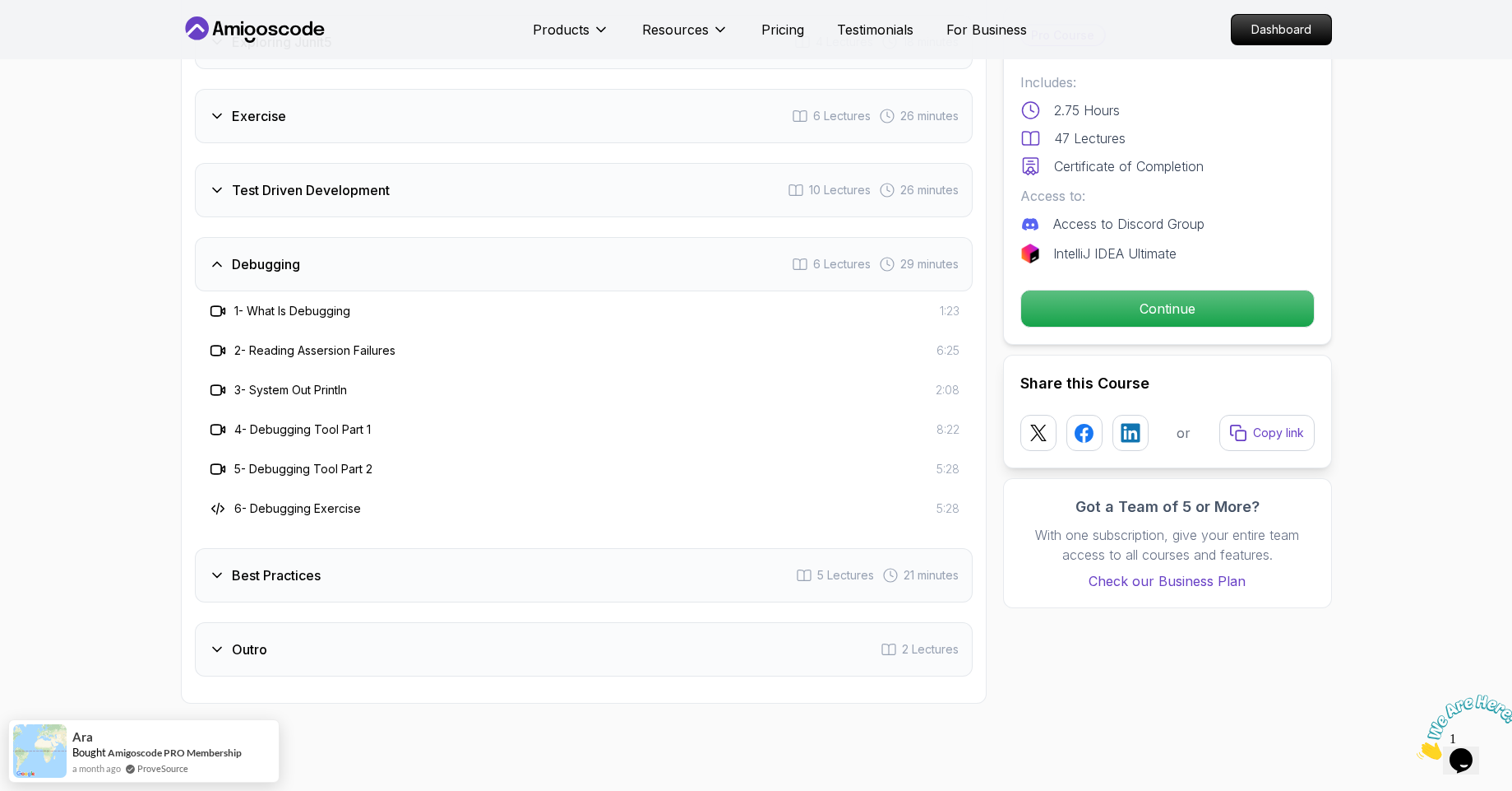
scroll to position [2567, 0]
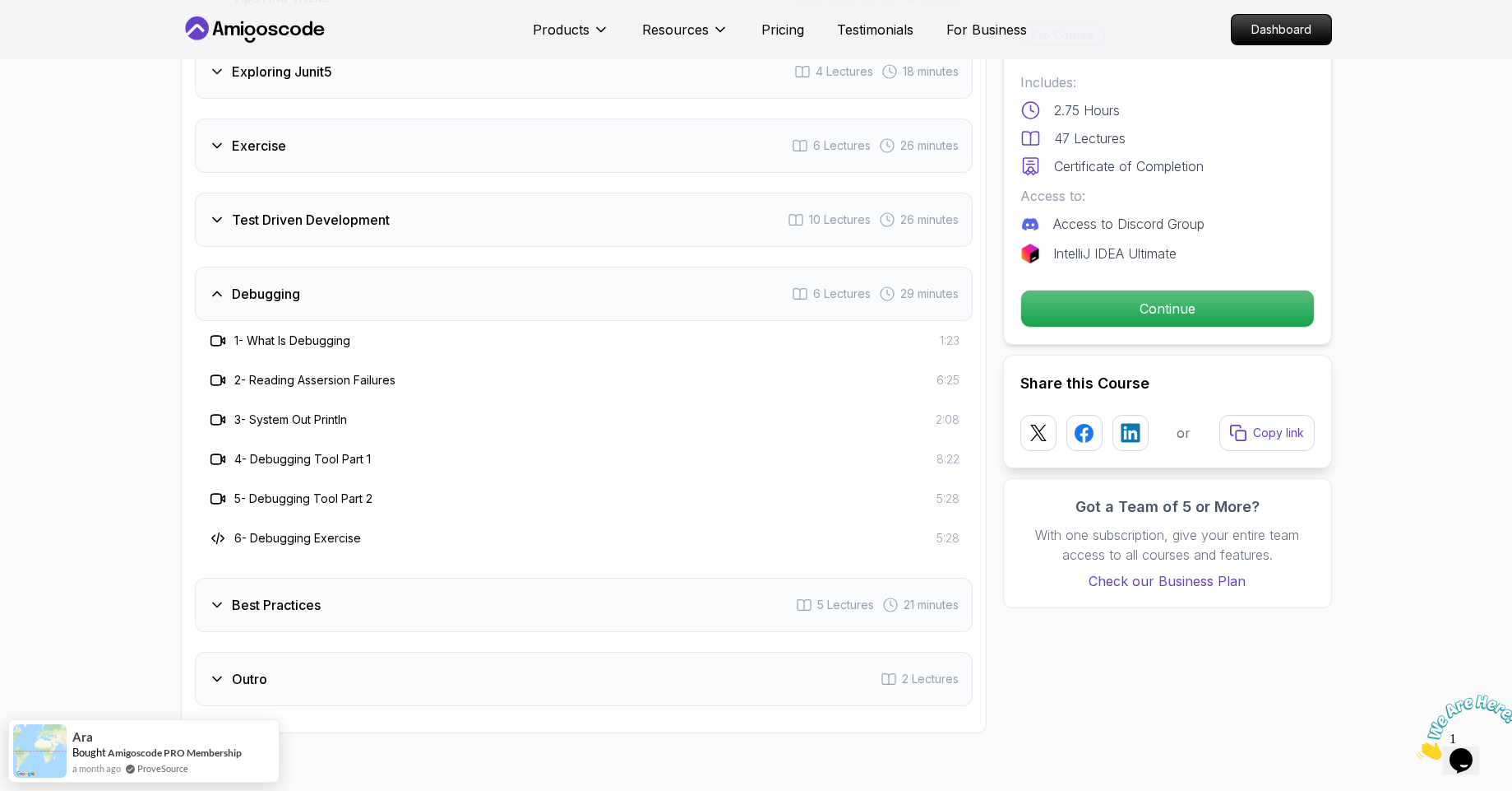
click at [399, 577] on div "Best Practices 5 Lectures 21 minutes" at bounding box center [583, 604] width 778 height 54
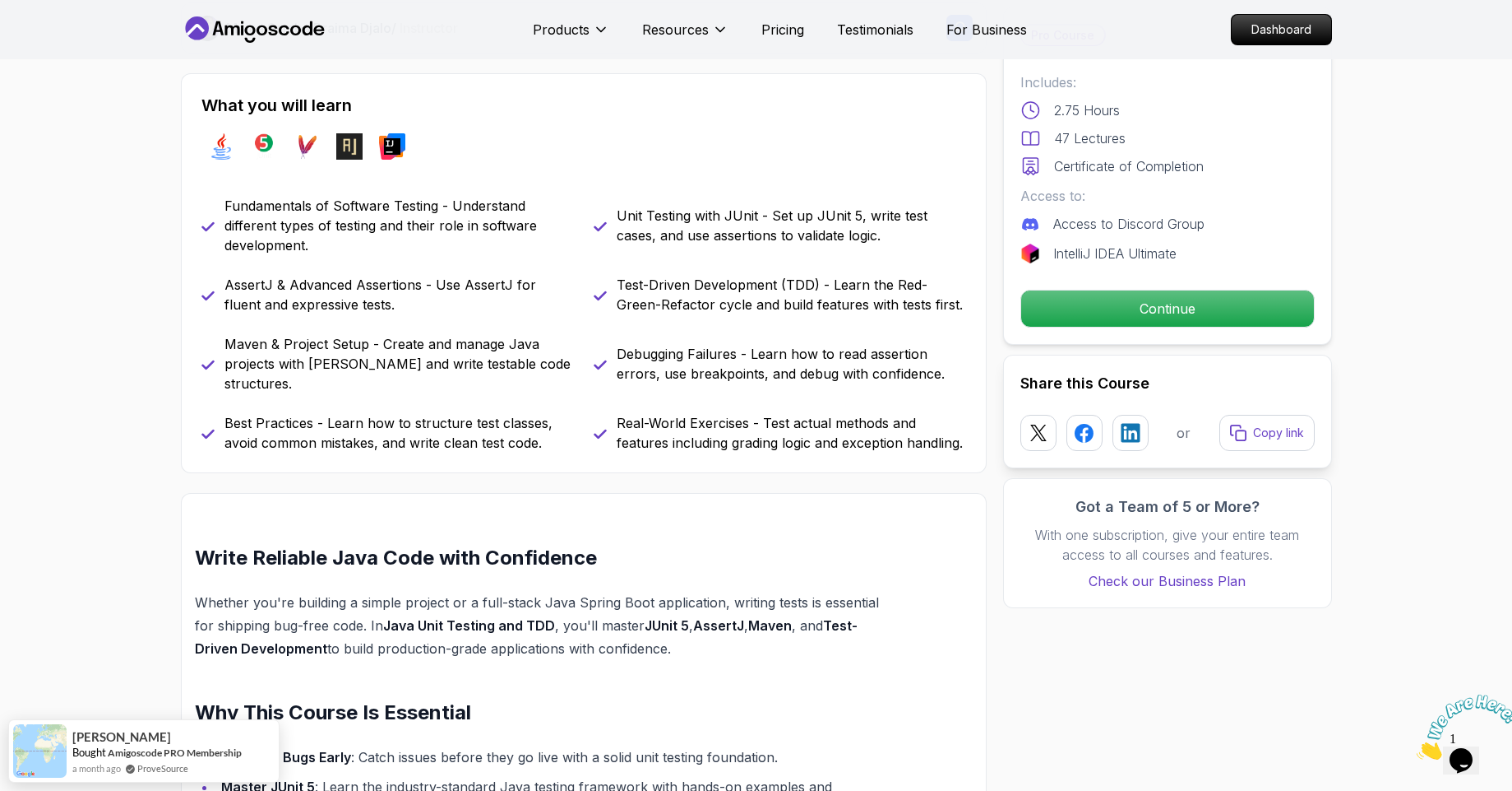
scroll to position [592, 0]
